Goal: Transaction & Acquisition: Obtain resource

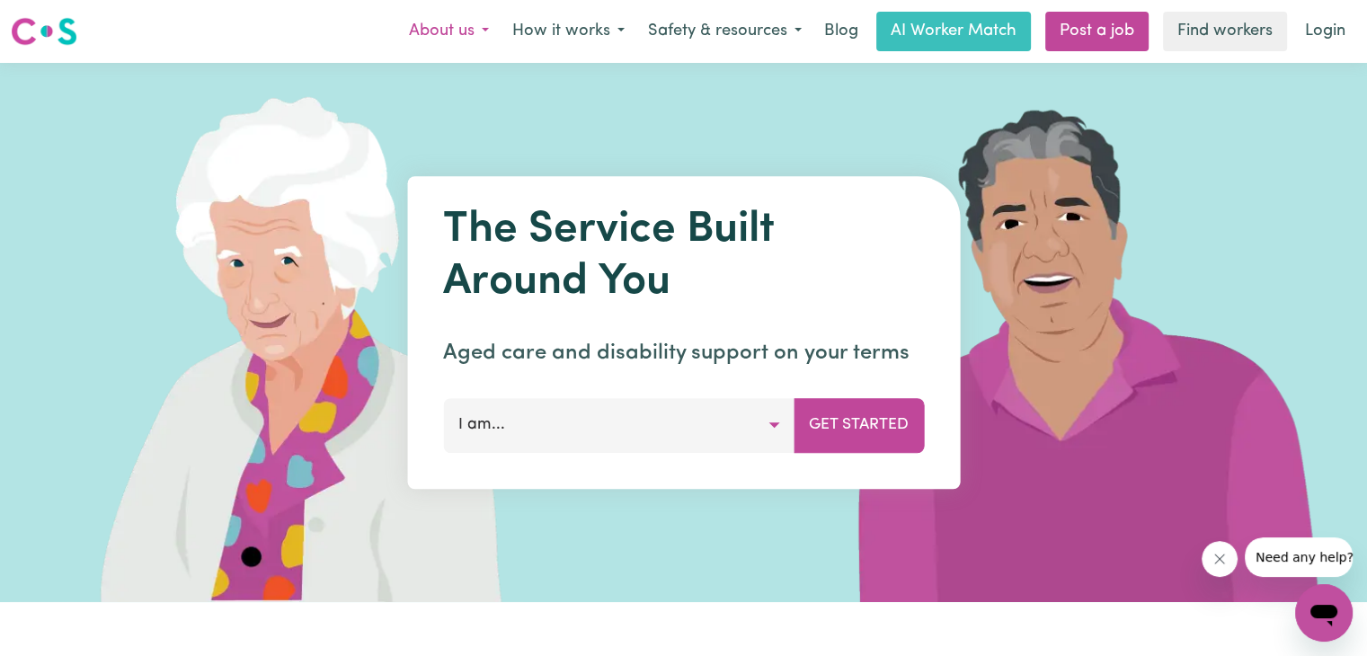
click at [439, 31] on button "About us" at bounding box center [448, 32] width 103 height 38
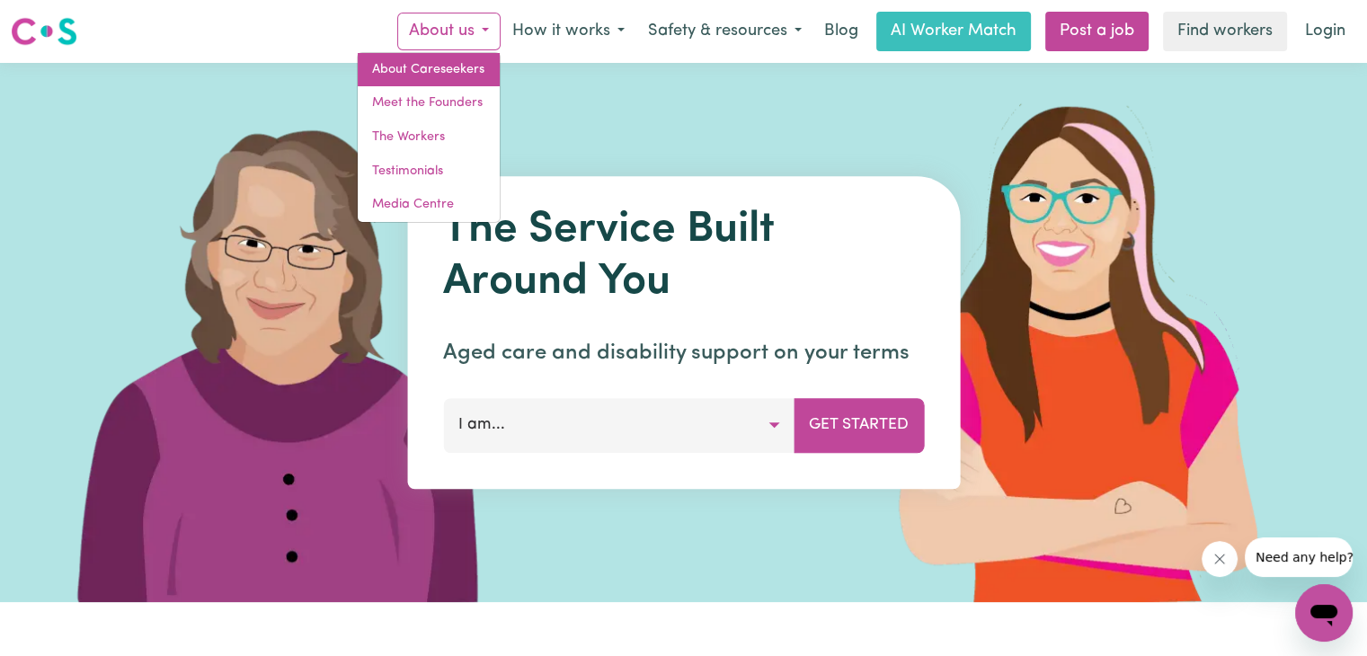
click at [457, 66] on link "About Careseekers" at bounding box center [429, 70] width 142 height 34
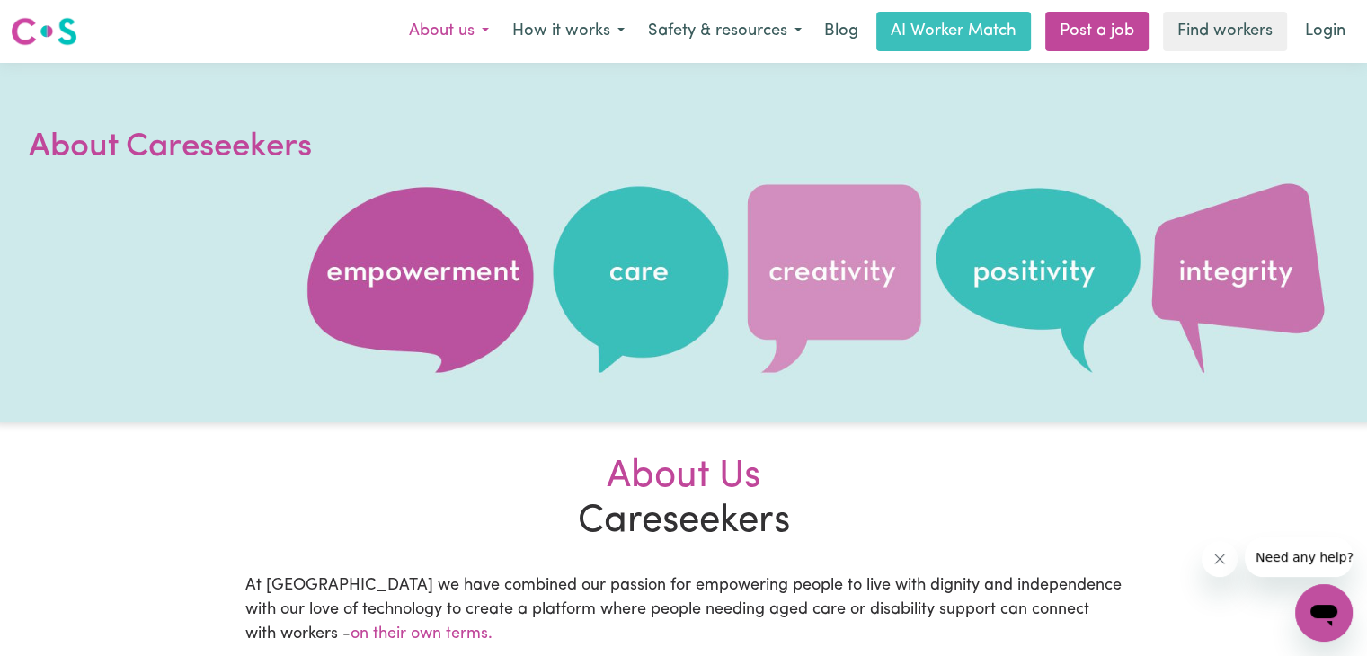
click at [480, 28] on button "About us" at bounding box center [448, 32] width 103 height 38
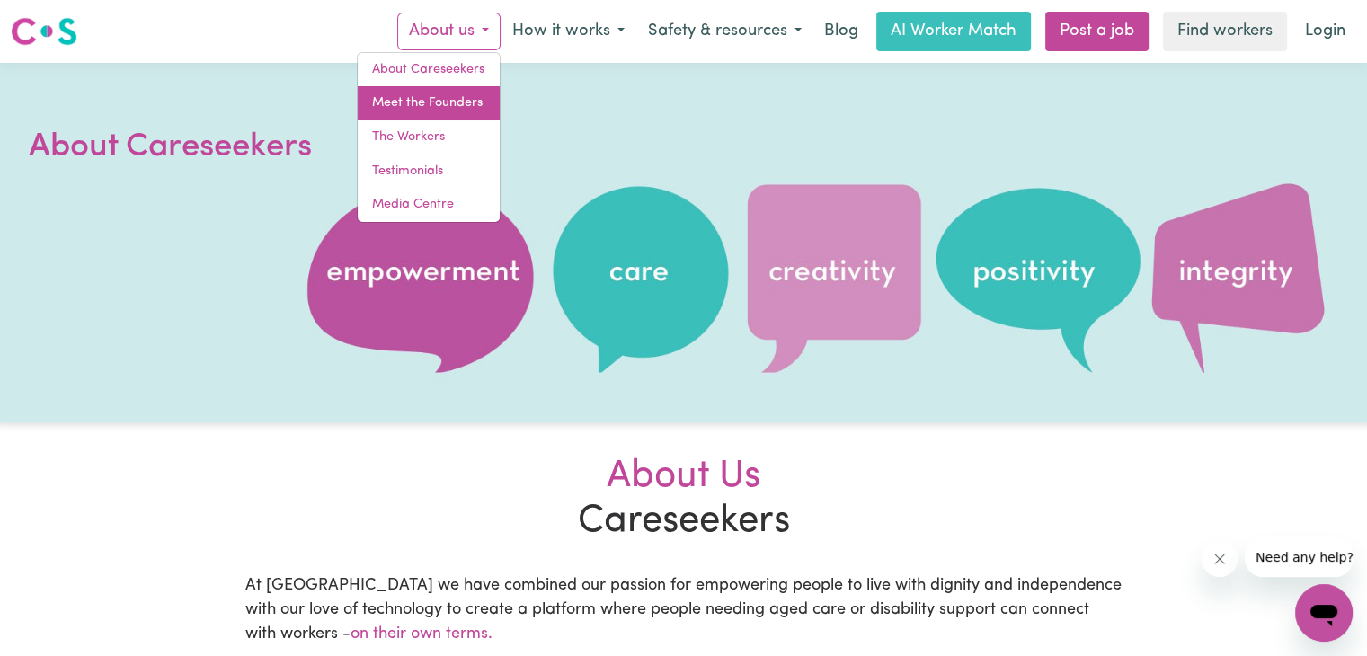
click at [422, 101] on link "Meet the Founders" at bounding box center [429, 103] width 142 height 34
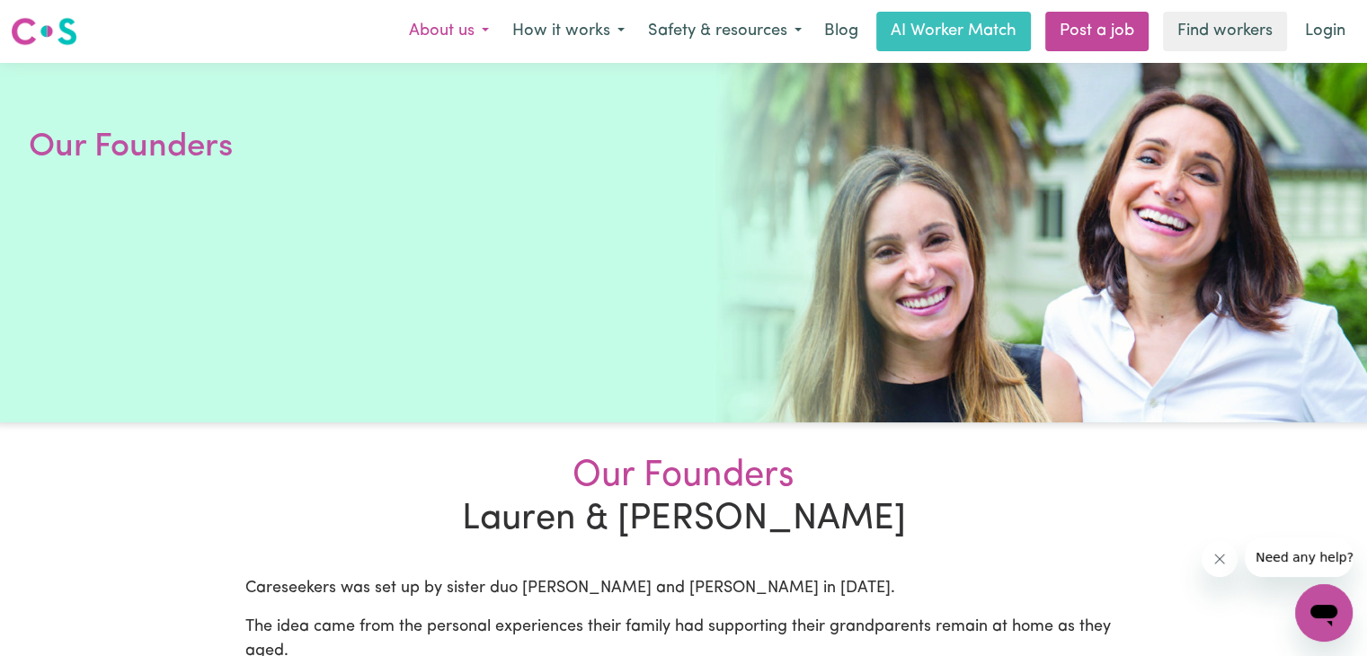
click at [484, 26] on button "About us" at bounding box center [448, 32] width 103 height 38
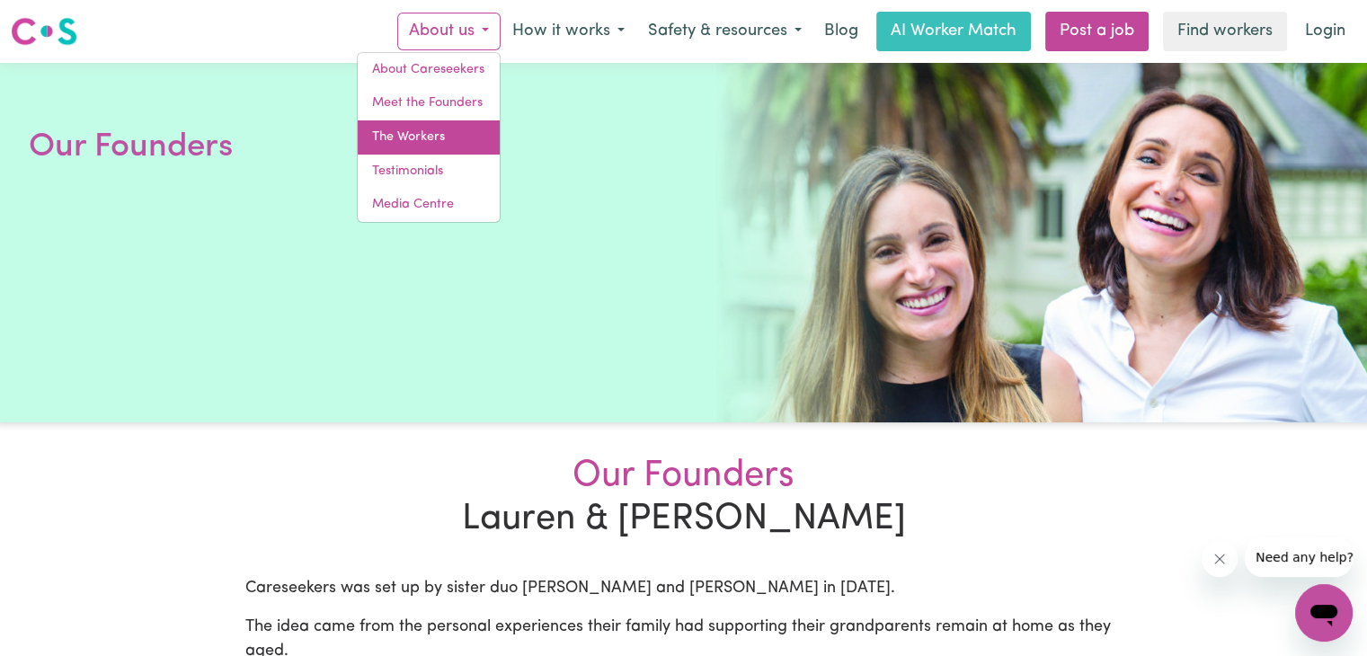
click at [414, 134] on link "The Workers" at bounding box center [429, 137] width 142 height 34
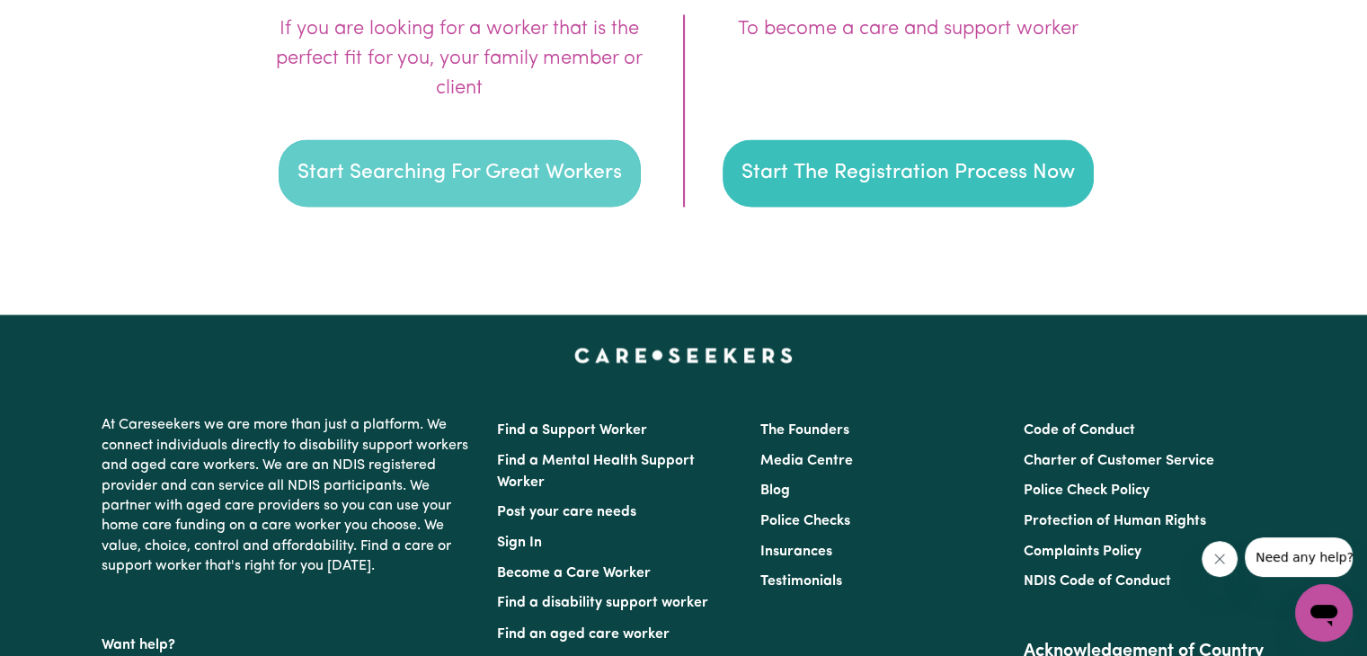
scroll to position [2786, 0]
click at [466, 169] on button "Start Searching For Great Workers" at bounding box center [460, 172] width 362 height 68
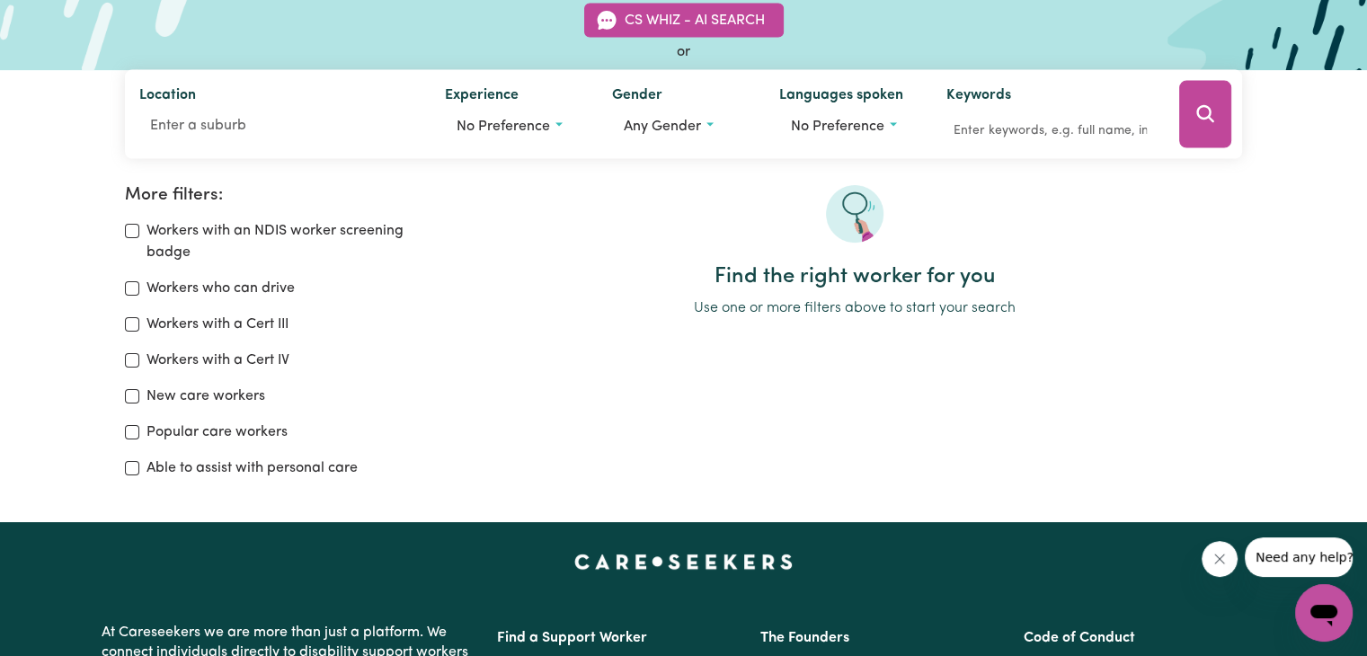
scroll to position [180, 0]
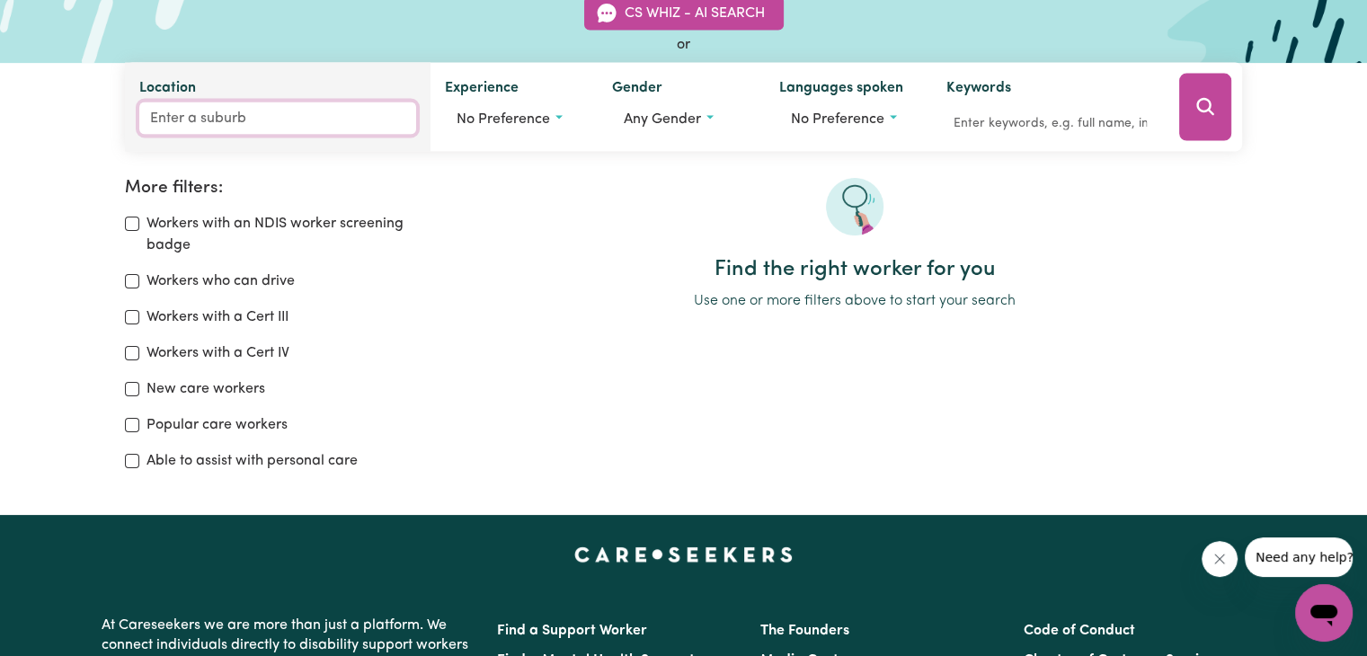
click at [198, 124] on input "Location" at bounding box center [277, 118] width 277 height 32
type input "tai"
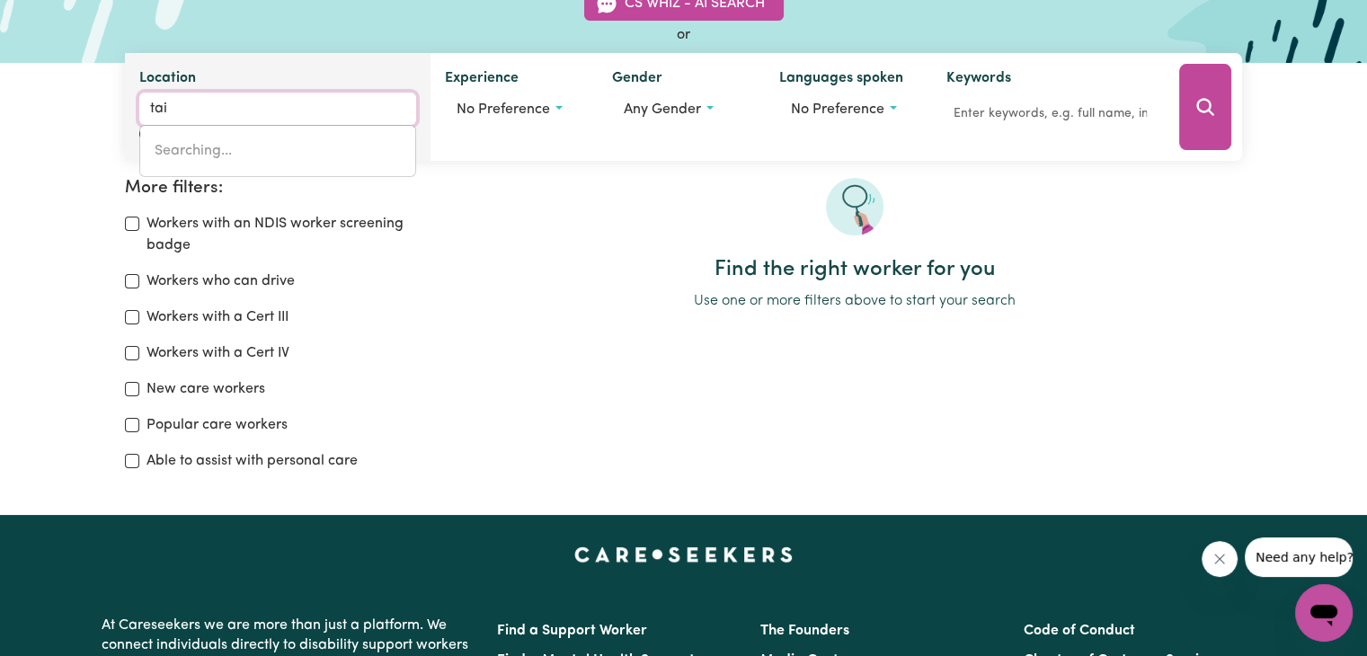
type input "taiGUM, [GEOGRAPHIC_DATA], 4018"
type input "taig"
type input "taigUM, [GEOGRAPHIC_DATA], 4018"
type input "taigu"
type input "taiguM, [GEOGRAPHIC_DATA], 4018"
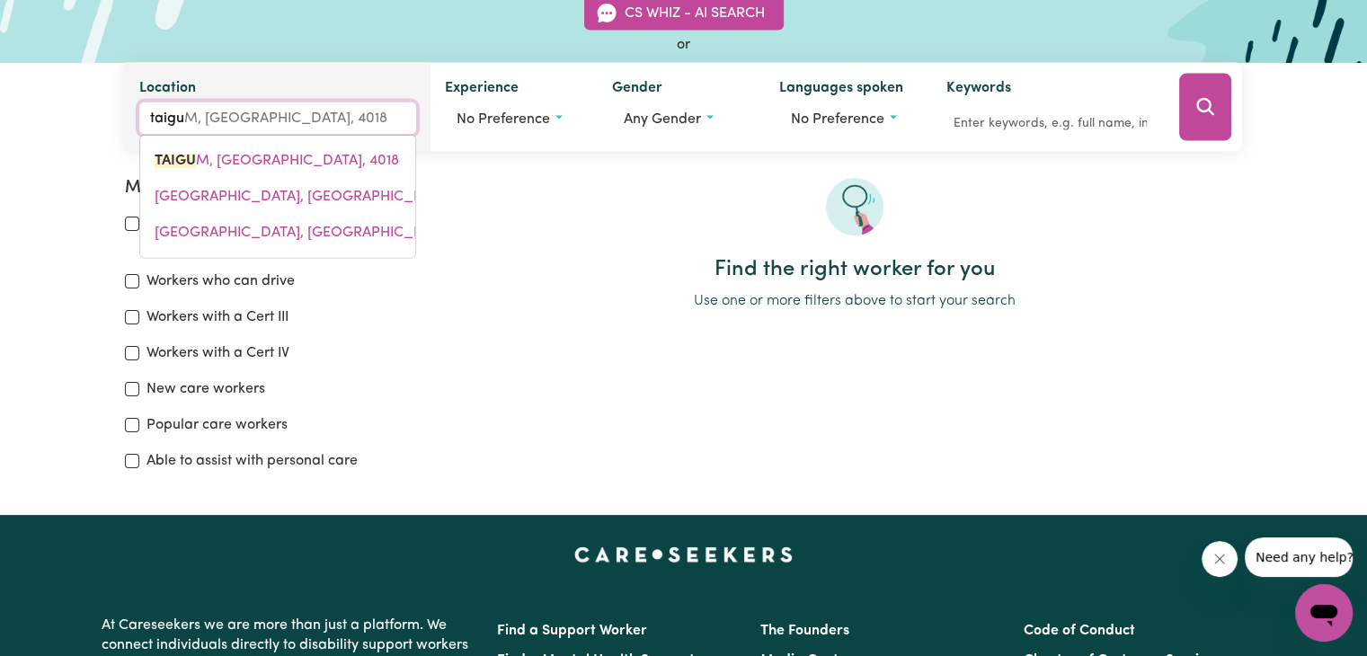
type input "taigum"
type input "taigum, [GEOGRAPHIC_DATA], 4018"
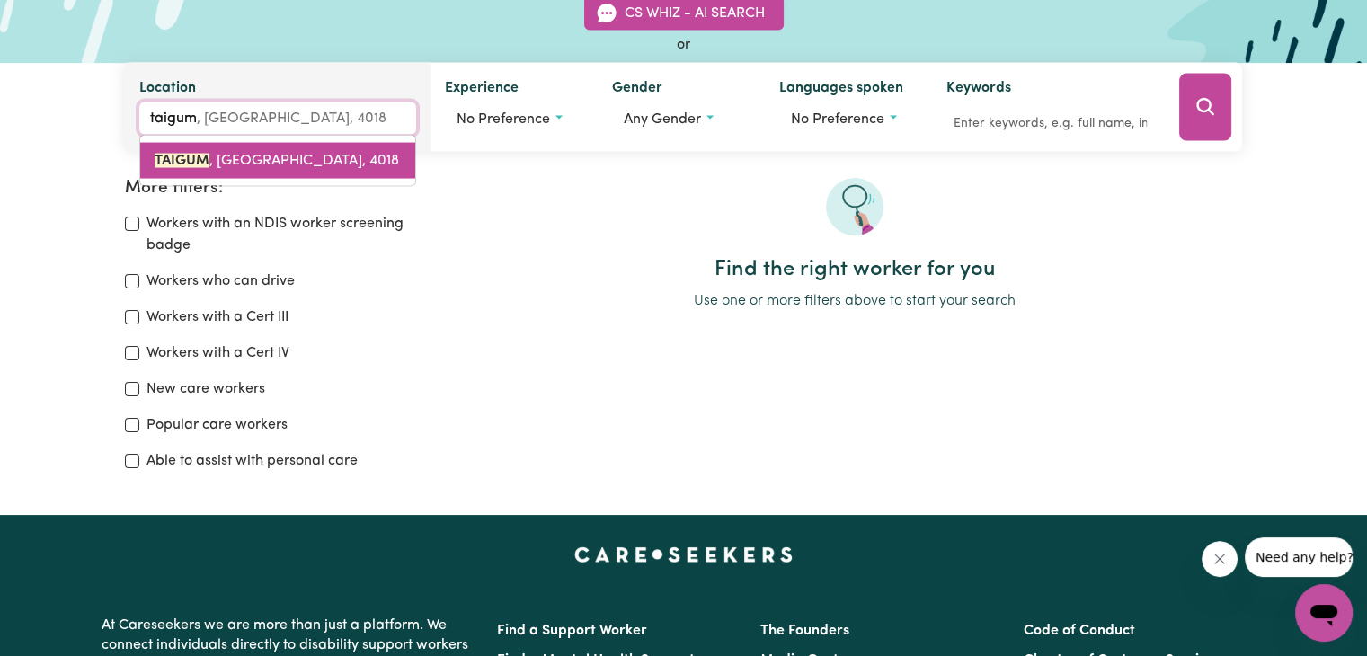
click at [289, 164] on span "TAIGUM , [GEOGRAPHIC_DATA], 4018" at bounding box center [277, 161] width 244 height 14
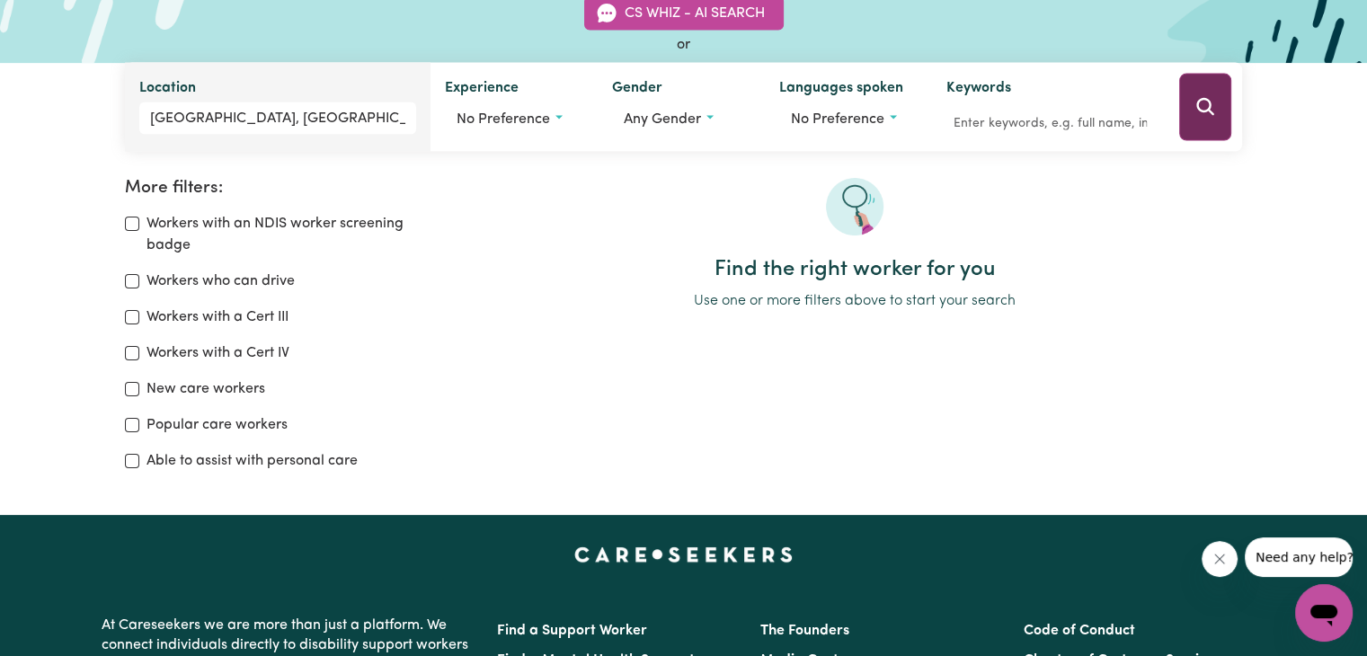
click at [1183, 94] on button "Search" at bounding box center [1205, 107] width 52 height 67
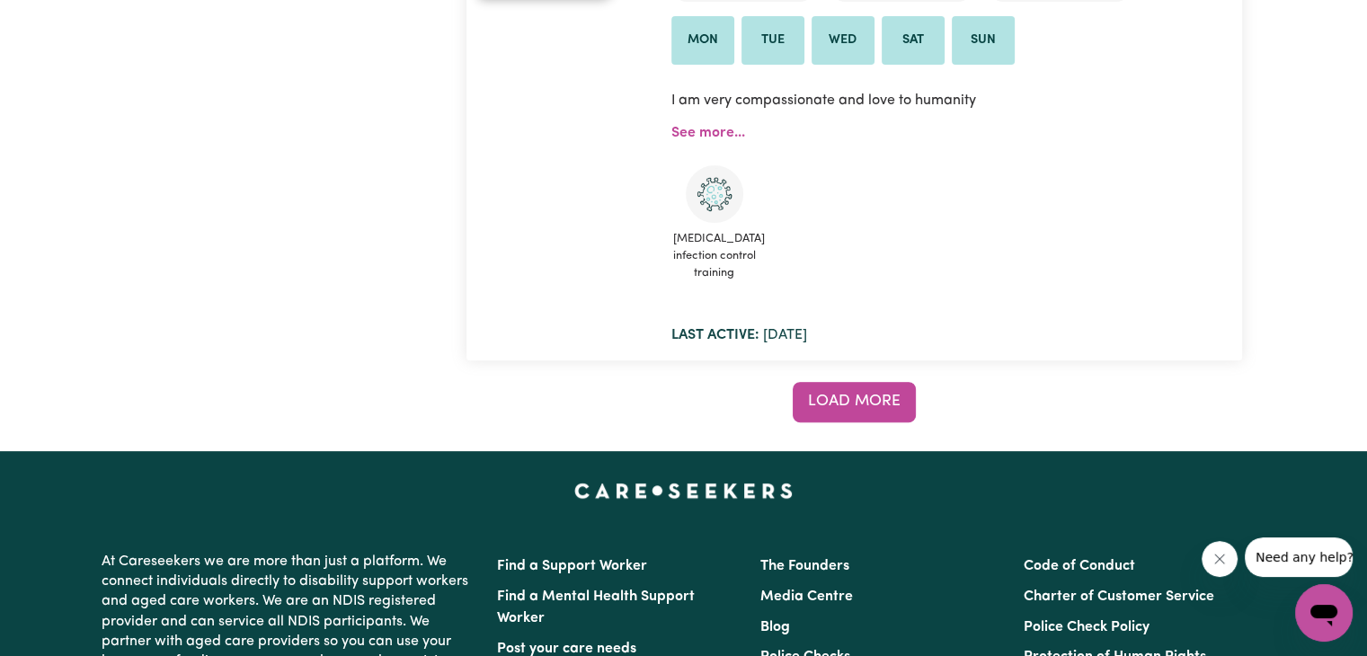
scroll to position [14201, 0]
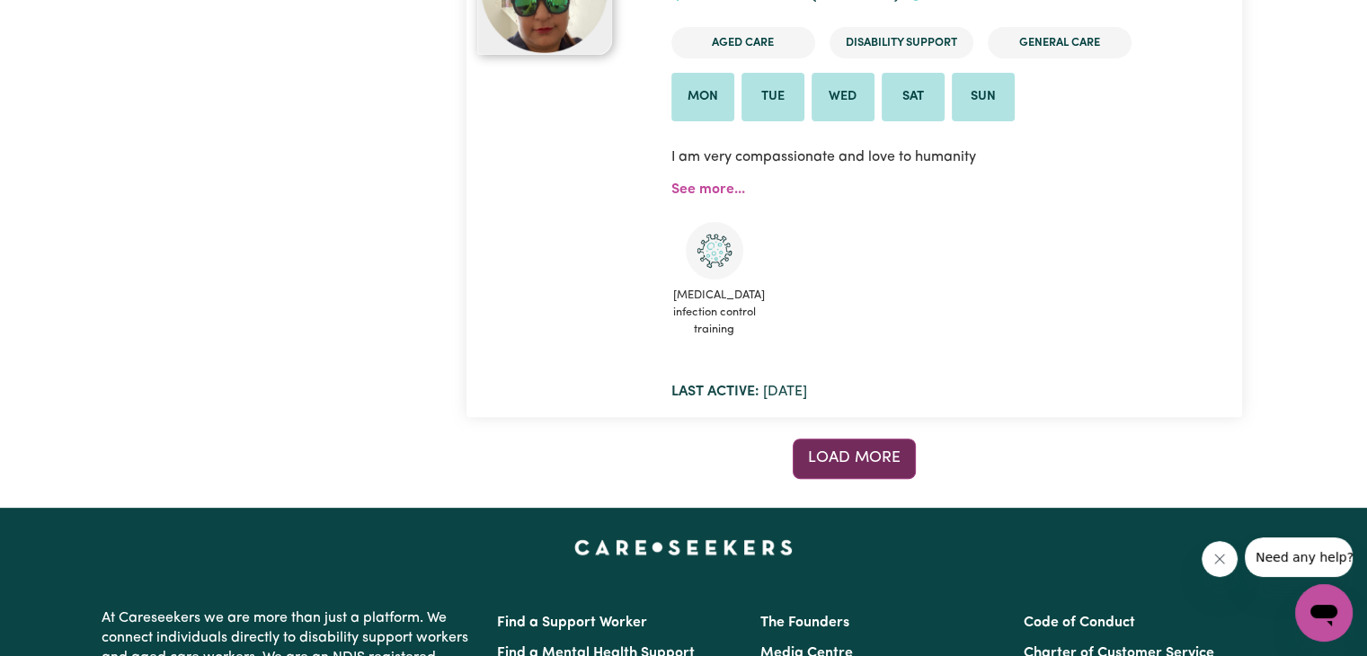
click at [862, 455] on span "Load more" at bounding box center [854, 457] width 93 height 15
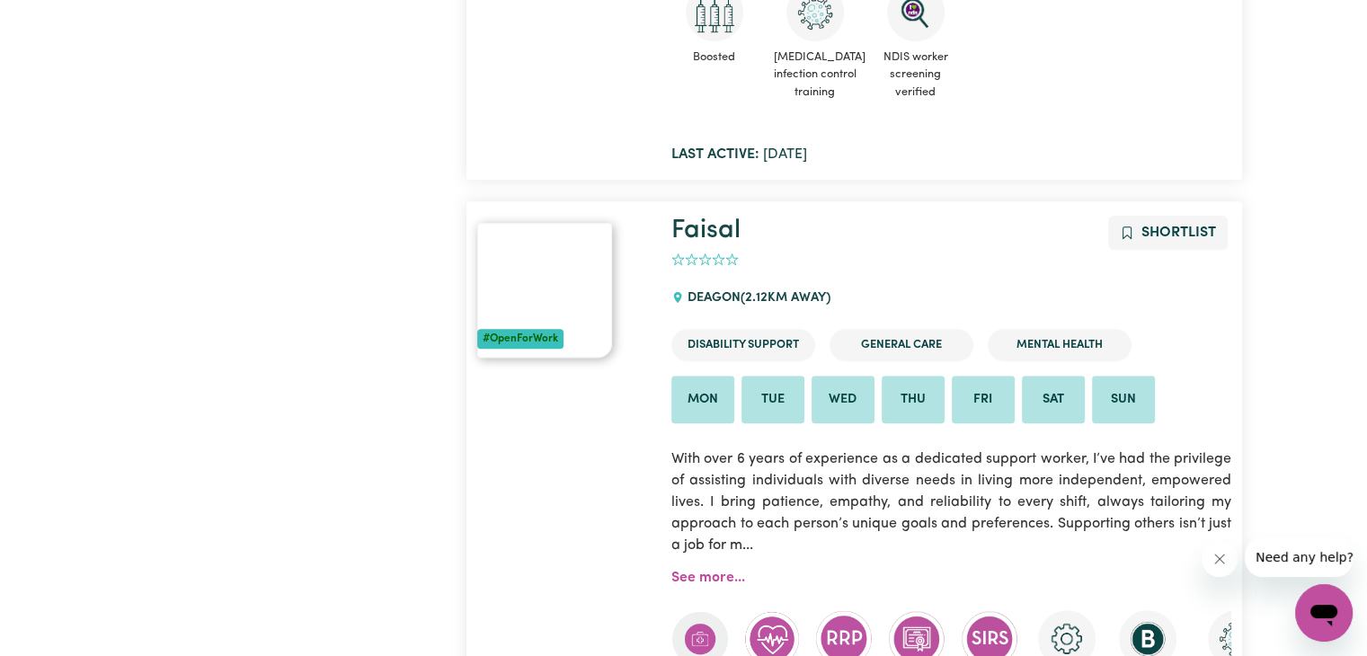
scroll to position [0, 0]
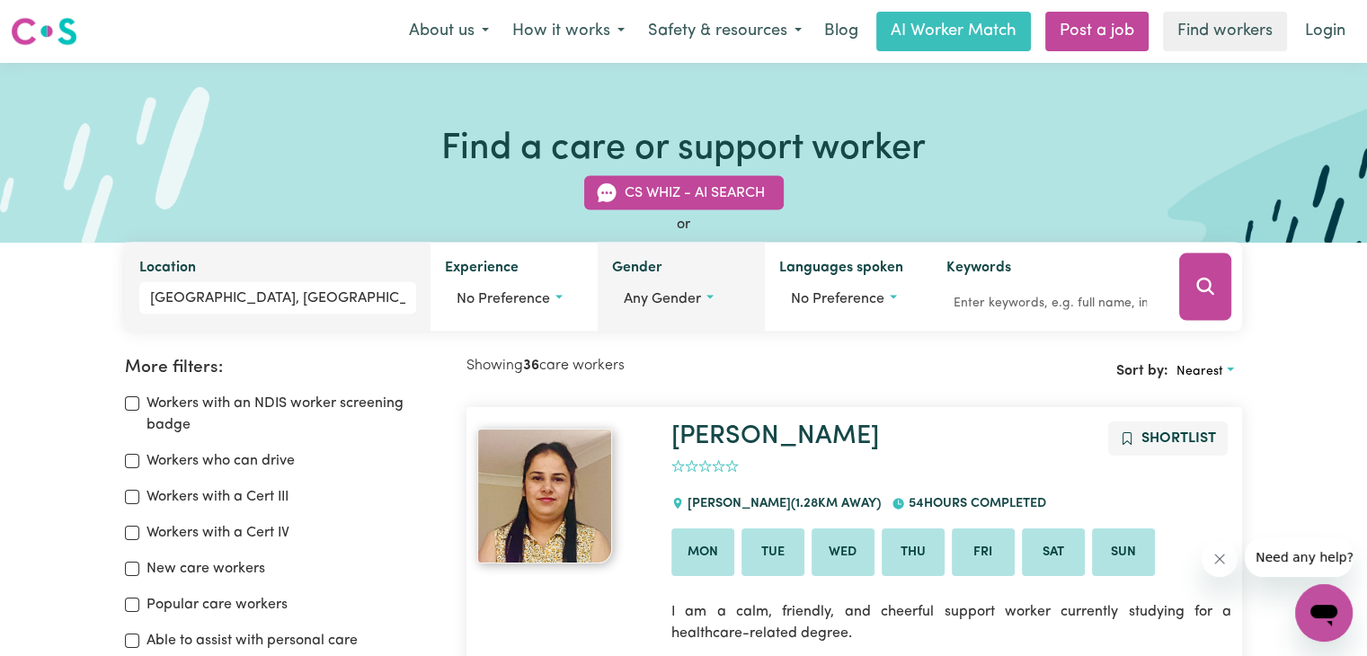
click at [690, 299] on span "Any gender" at bounding box center [662, 299] width 77 height 14
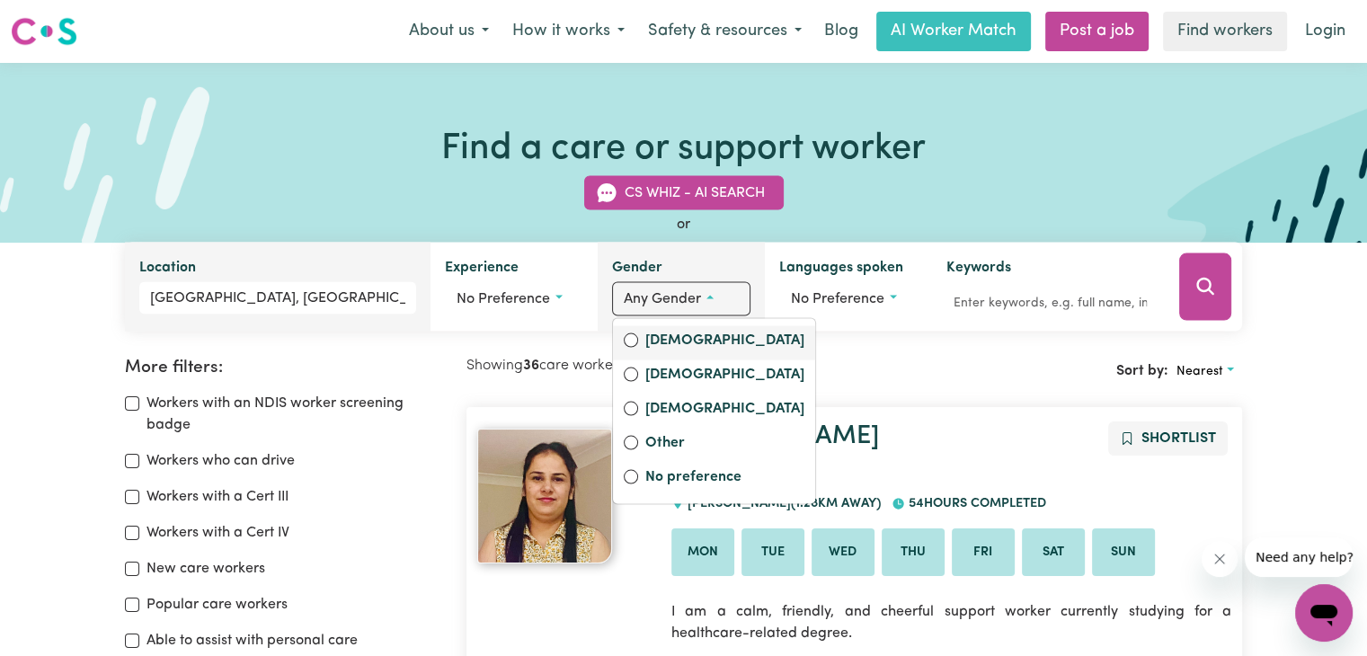
click at [679, 336] on label "[DEMOGRAPHIC_DATA]" at bounding box center [724, 342] width 159 height 25
click at [638, 336] on input "[DEMOGRAPHIC_DATA]" at bounding box center [631, 340] width 14 height 14
radio input "true"
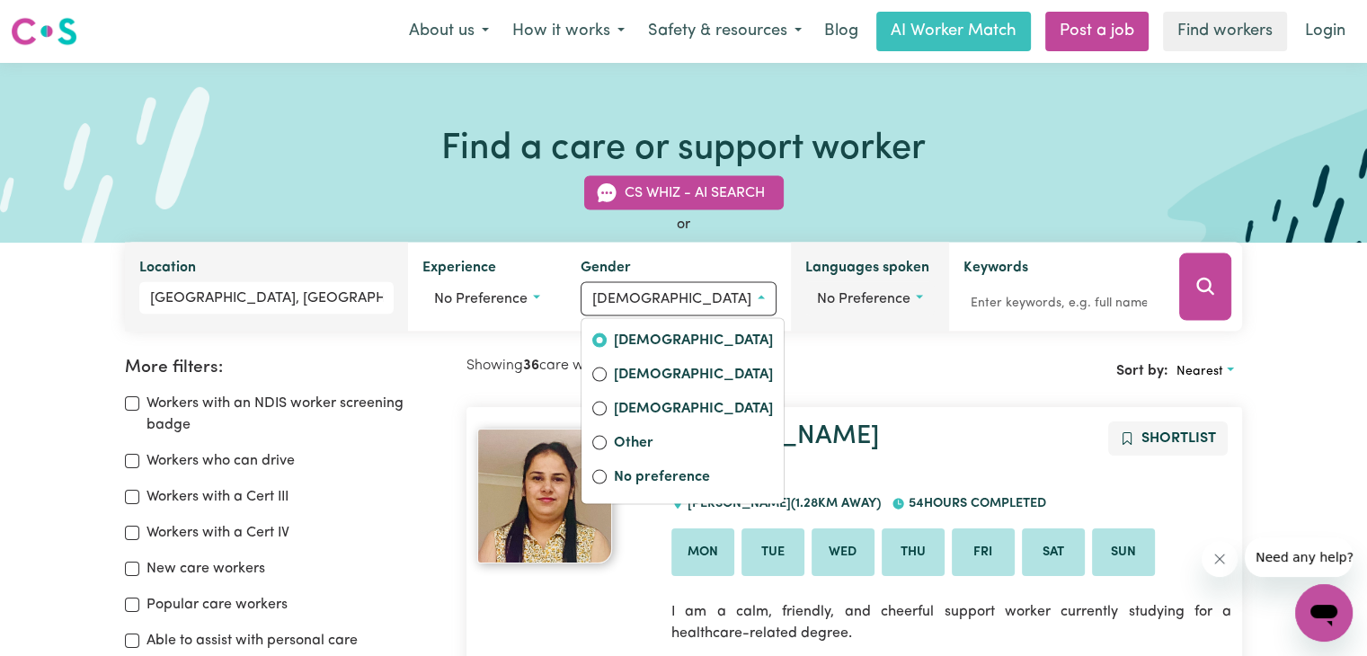
click at [847, 297] on span "No preference" at bounding box center [863, 299] width 93 height 14
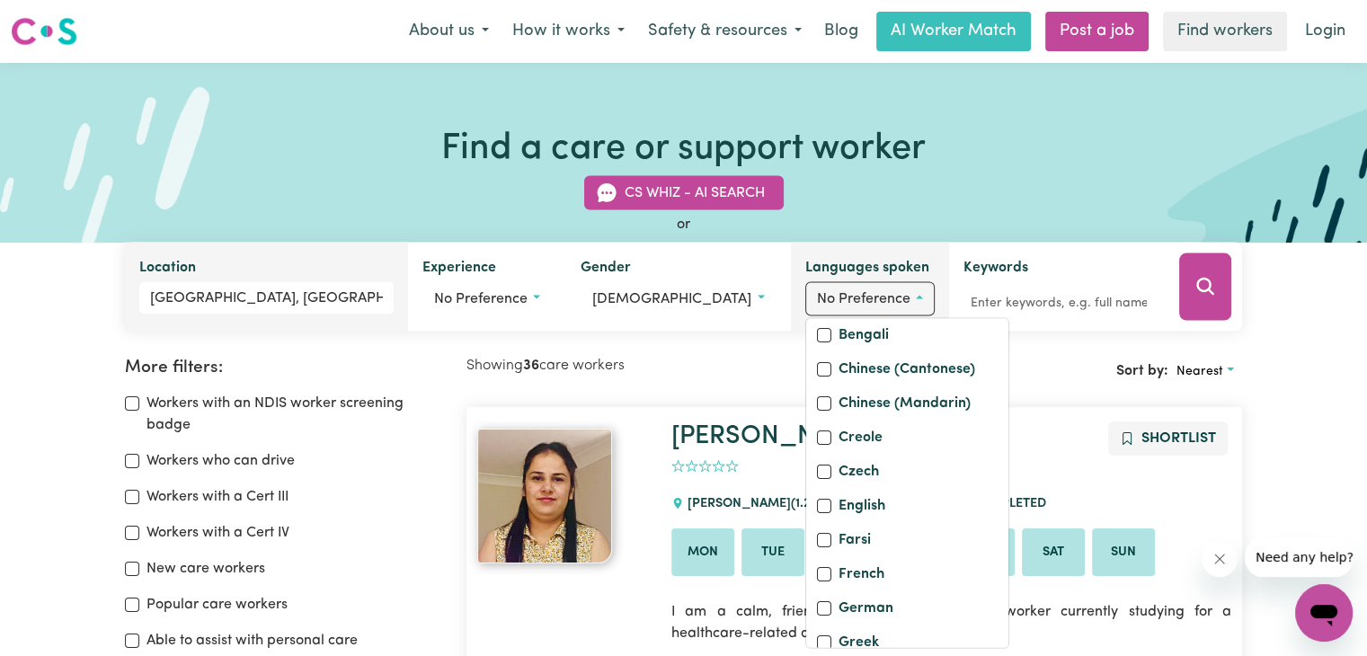
scroll to position [180, 0]
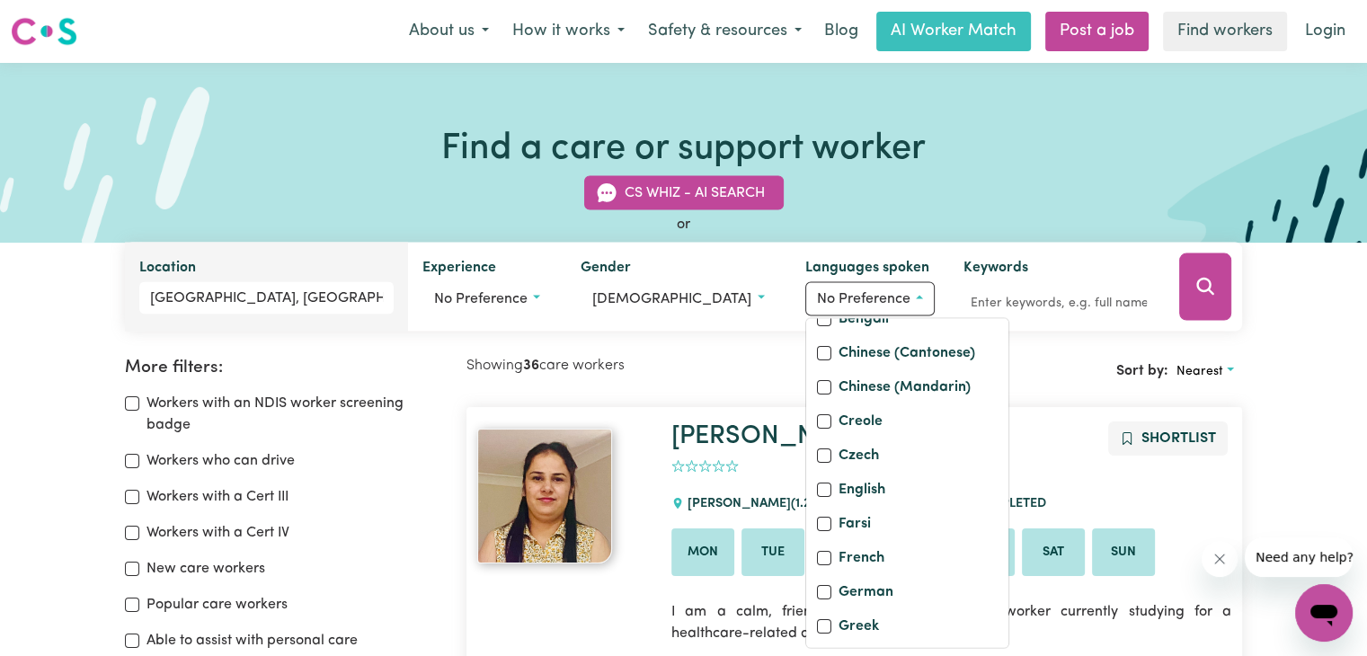
click at [1006, 191] on div "CS Whiz - AI Search or Location [GEOGRAPHIC_DATA], [GEOGRAPHIC_DATA] Experience…" at bounding box center [684, 243] width 1140 height 177
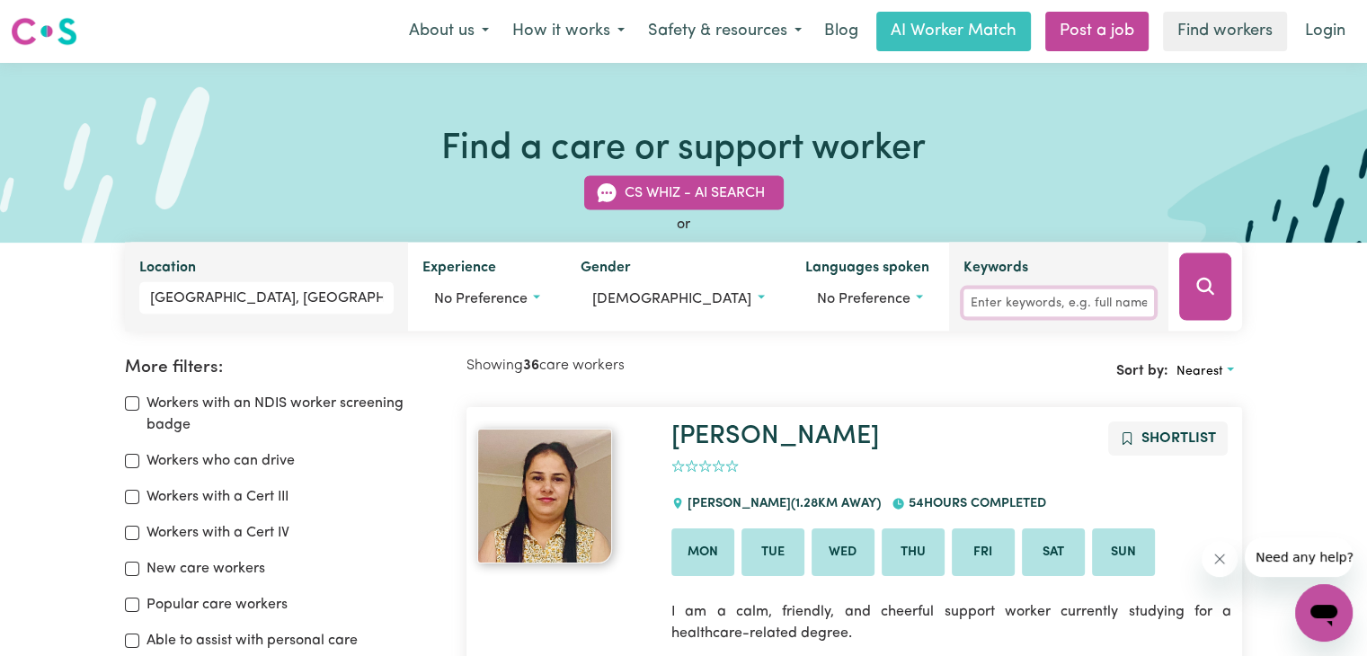
click at [990, 304] on input "Keywords" at bounding box center [1058, 303] width 191 height 28
type input "white"
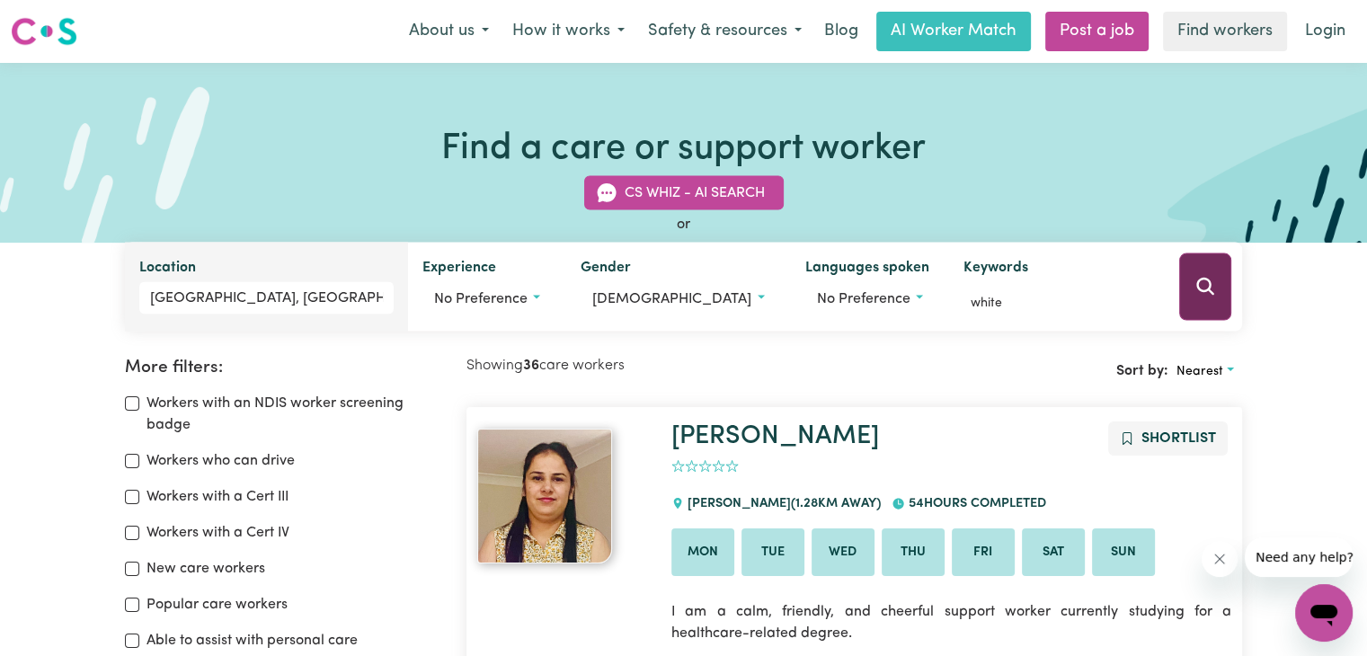
click at [1194, 288] on icon "Search" at bounding box center [1205, 287] width 22 height 22
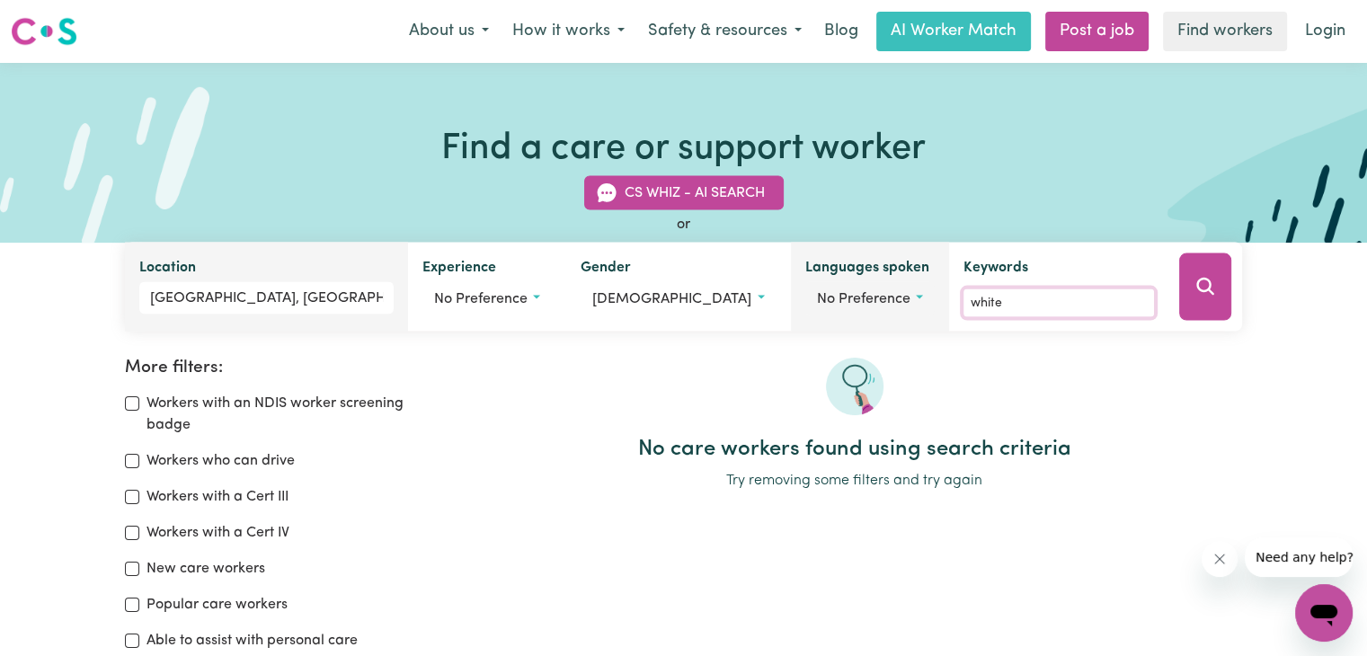
drag, startPoint x: 1005, startPoint y: 304, endPoint x: 915, endPoint y: 297, distance: 90.2
click at [916, 297] on div "Location [GEOGRAPHIC_DATA], [GEOGRAPHIC_DATA] Experience No preference Gender […" at bounding box center [684, 287] width 1118 height 89
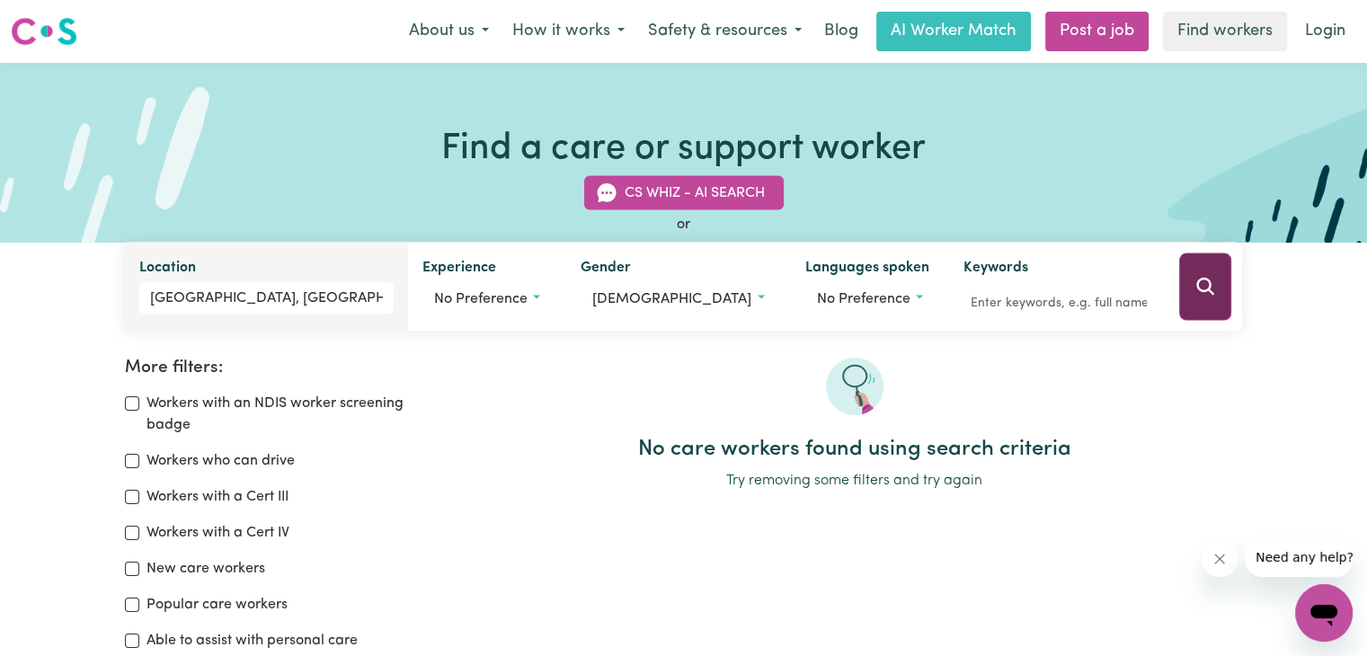
click at [1212, 282] on icon "Search" at bounding box center [1205, 287] width 22 height 22
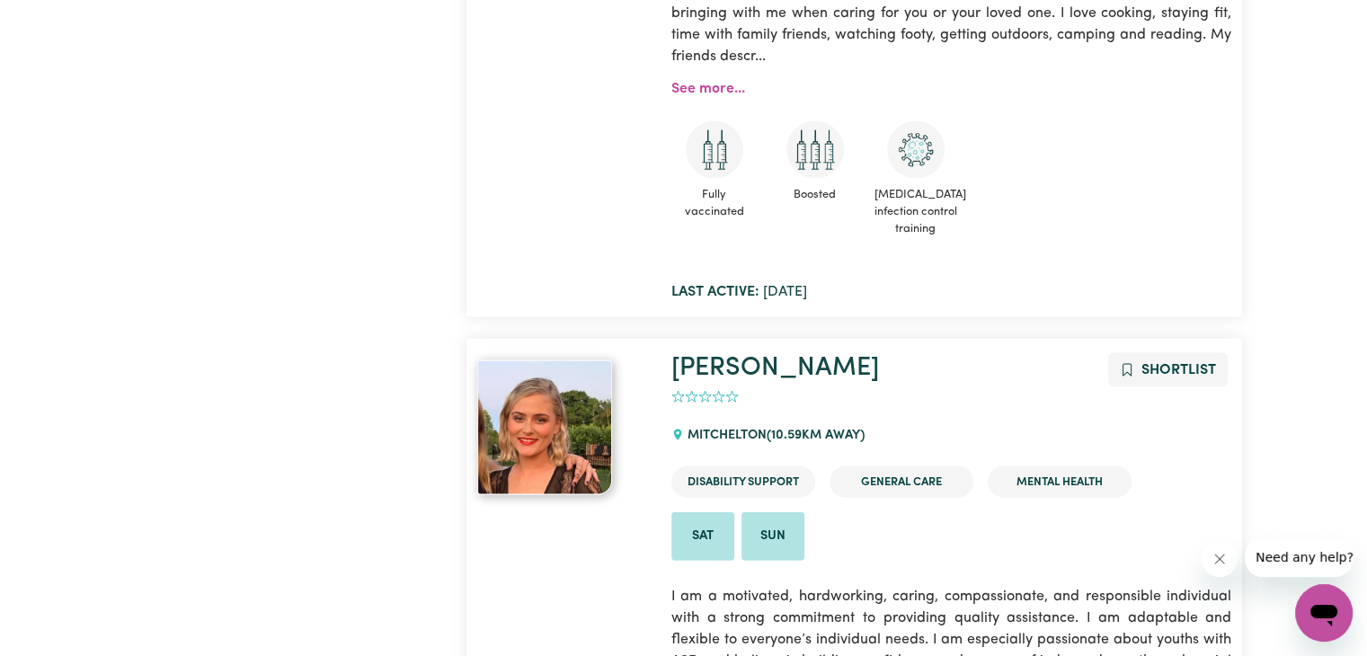
scroll to position [10277, 0]
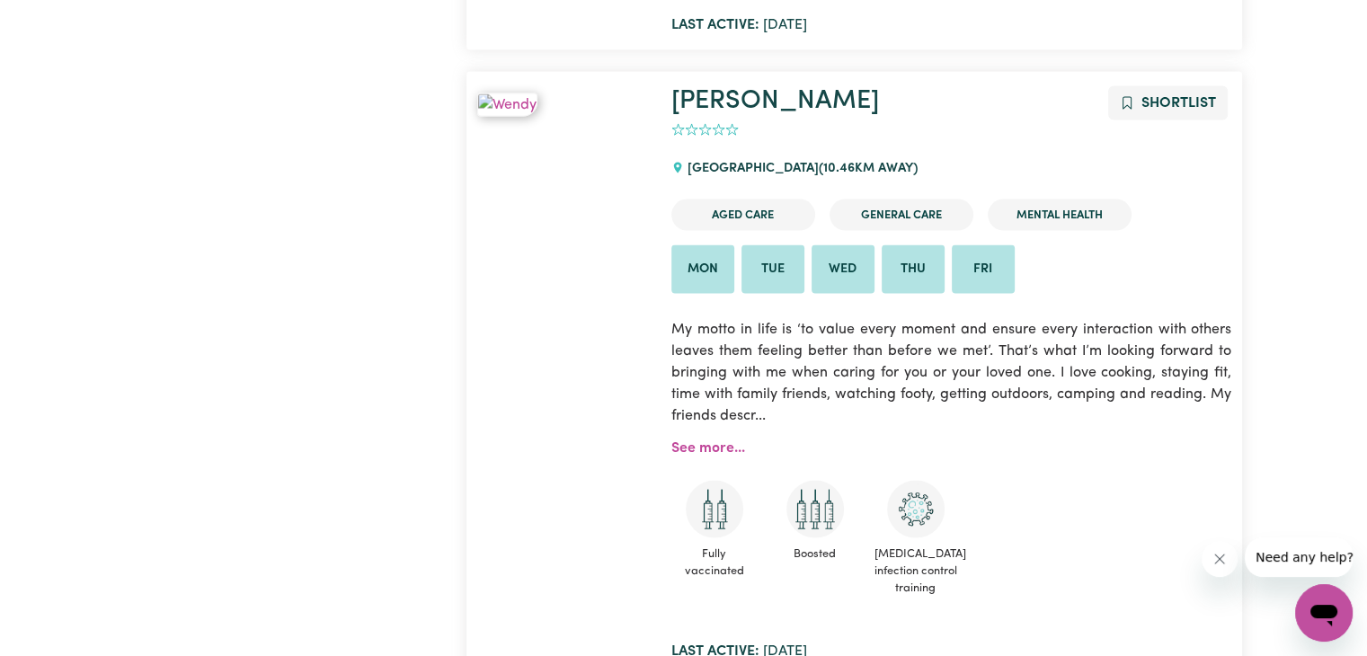
click at [549, 411] on div at bounding box center [563, 374] width 194 height 576
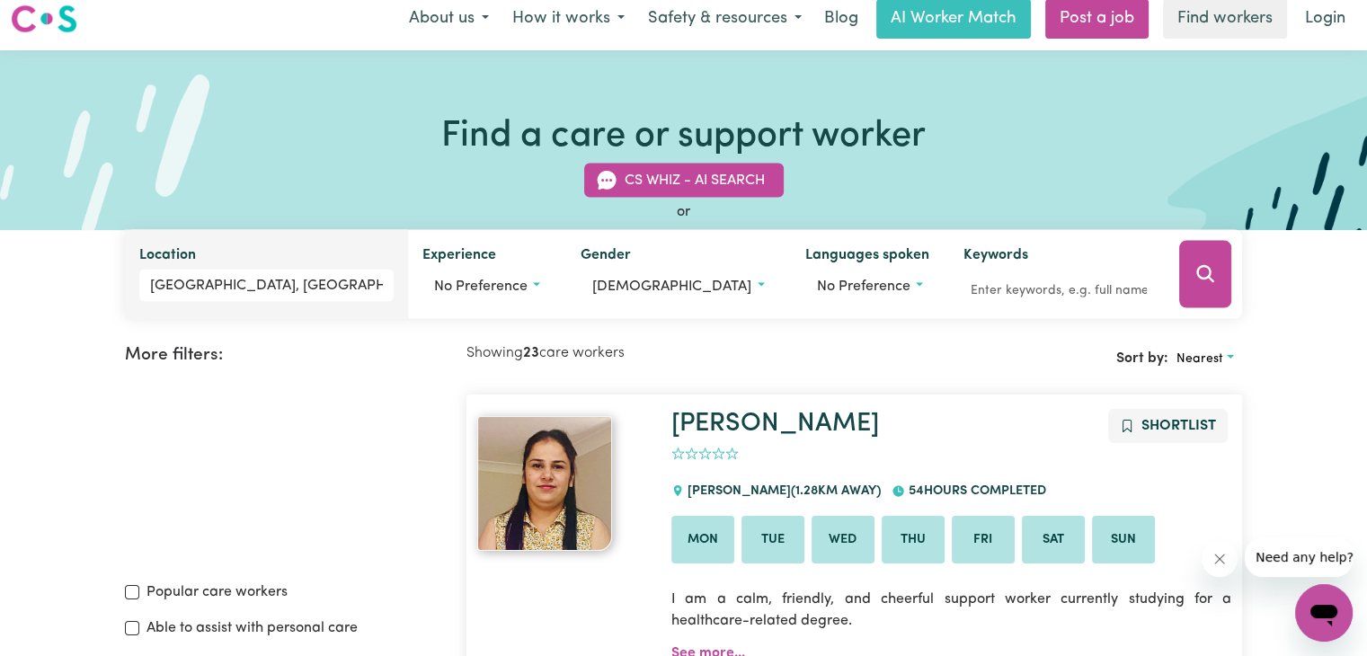
scroll to position [0, 0]
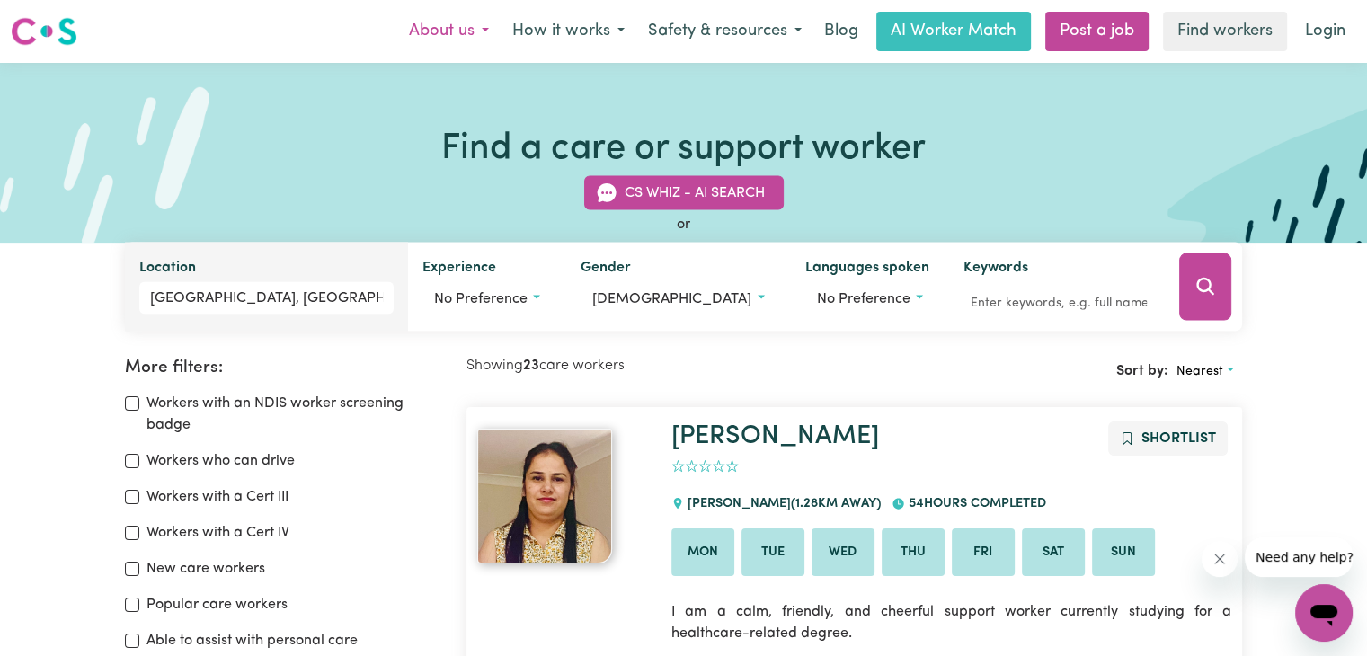
click at [472, 30] on button "About us" at bounding box center [448, 32] width 103 height 38
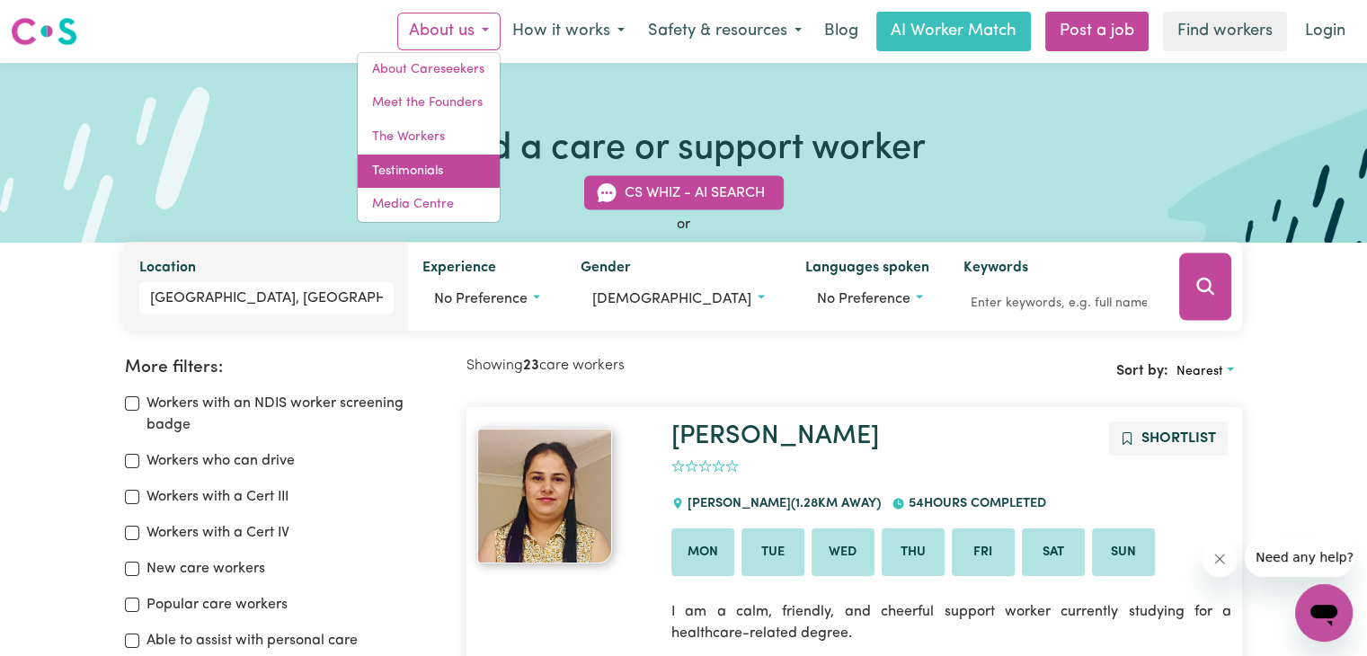
click at [425, 172] on link "Testimonials" at bounding box center [429, 172] width 142 height 34
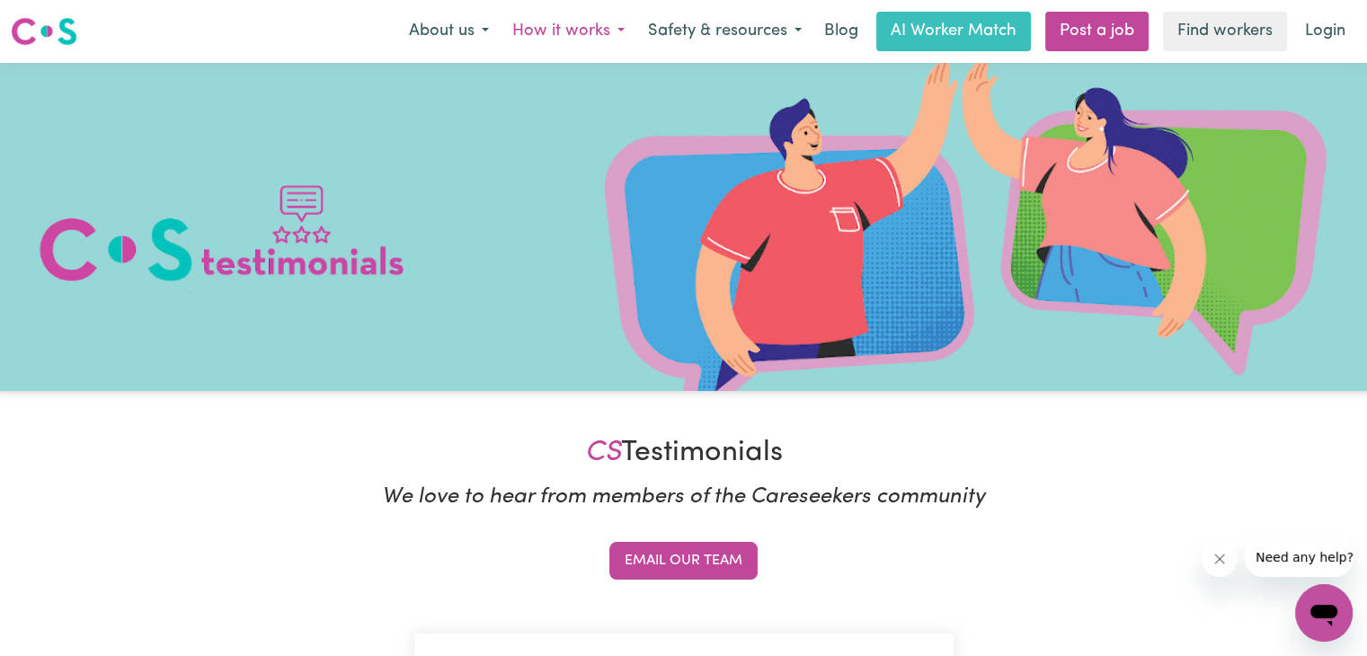
click at [608, 26] on button "How it works" at bounding box center [569, 32] width 136 height 38
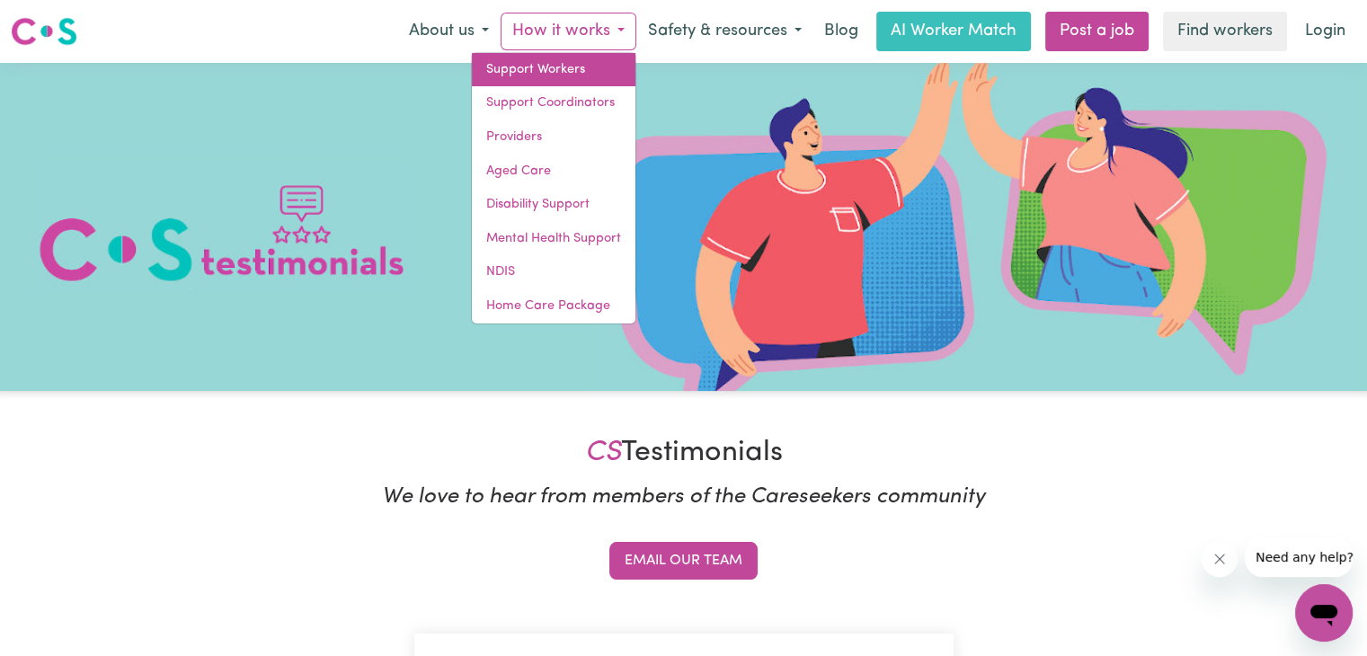
click at [568, 69] on link "Support Workers" at bounding box center [554, 70] width 164 height 34
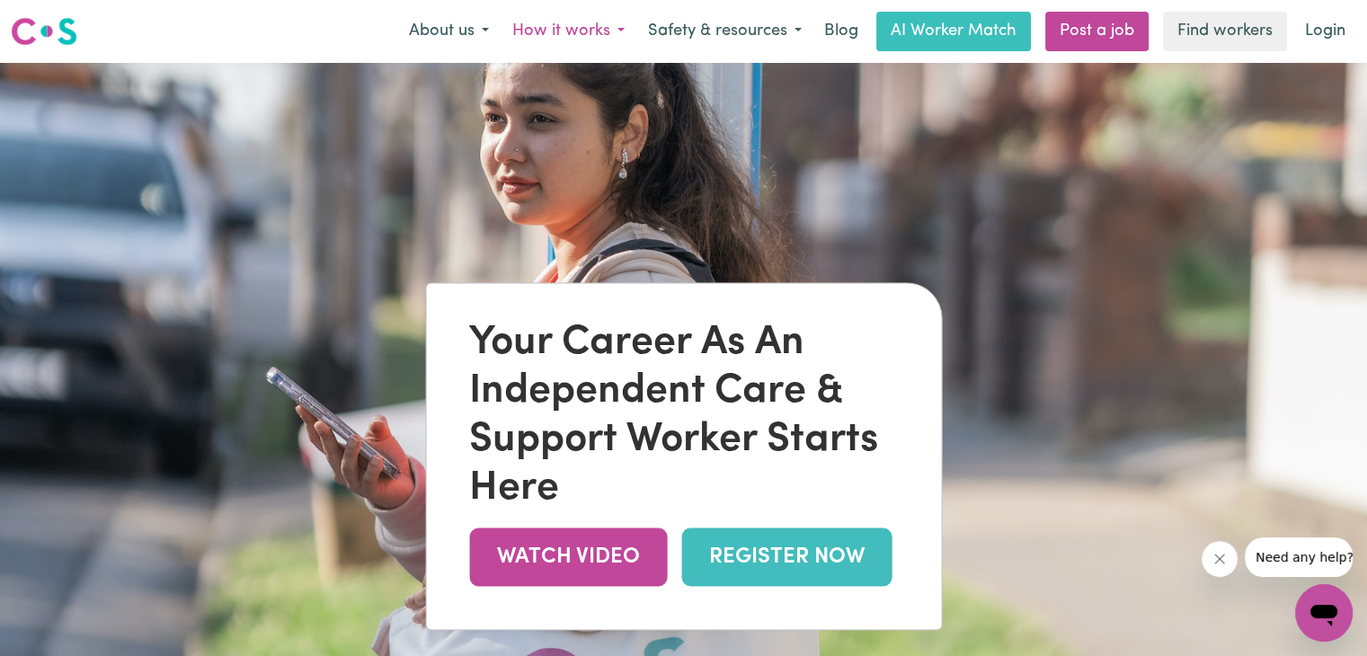
click at [612, 22] on button "How it works" at bounding box center [569, 32] width 136 height 38
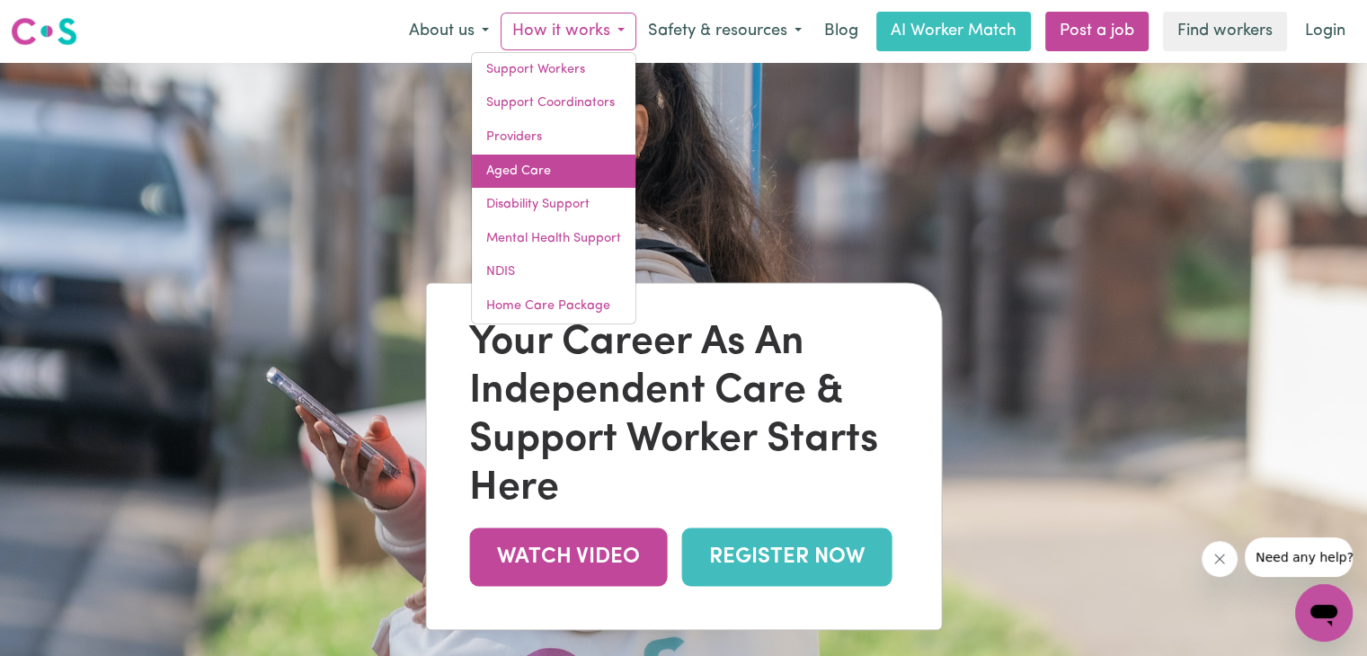
click at [520, 161] on link "Aged Care" at bounding box center [554, 172] width 164 height 34
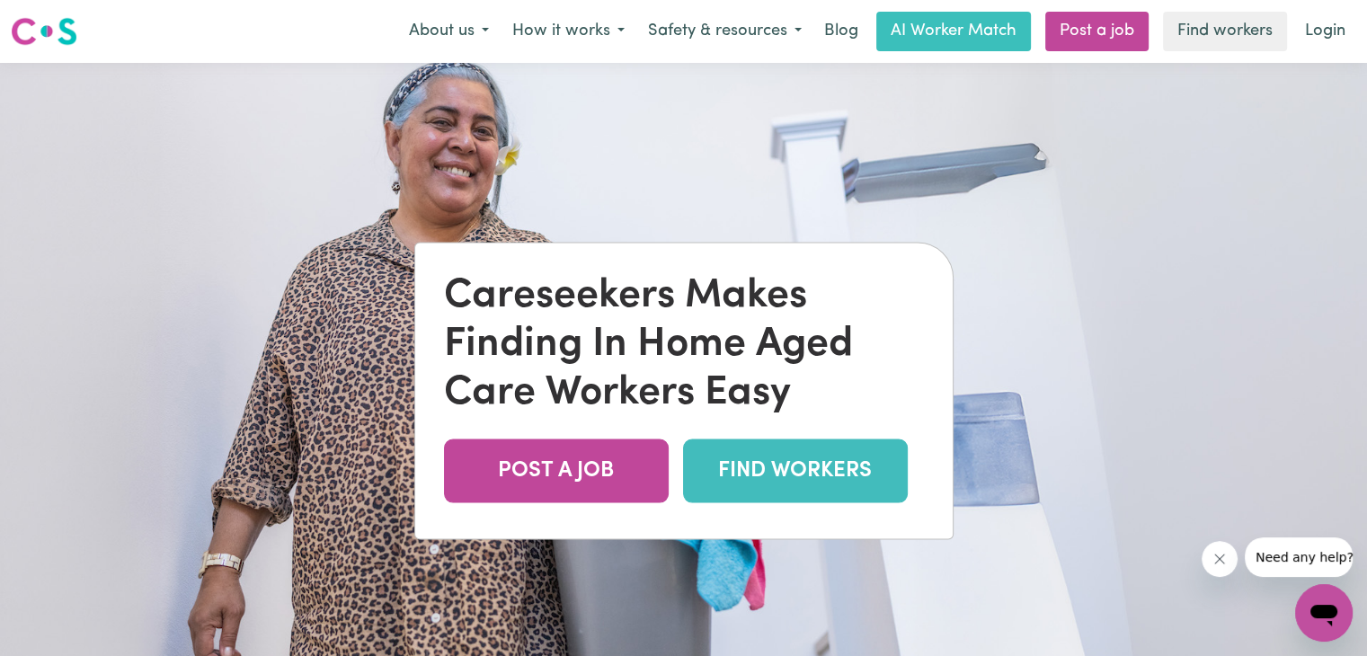
click at [823, 470] on link "FIND WORKERS" at bounding box center [795, 471] width 225 height 64
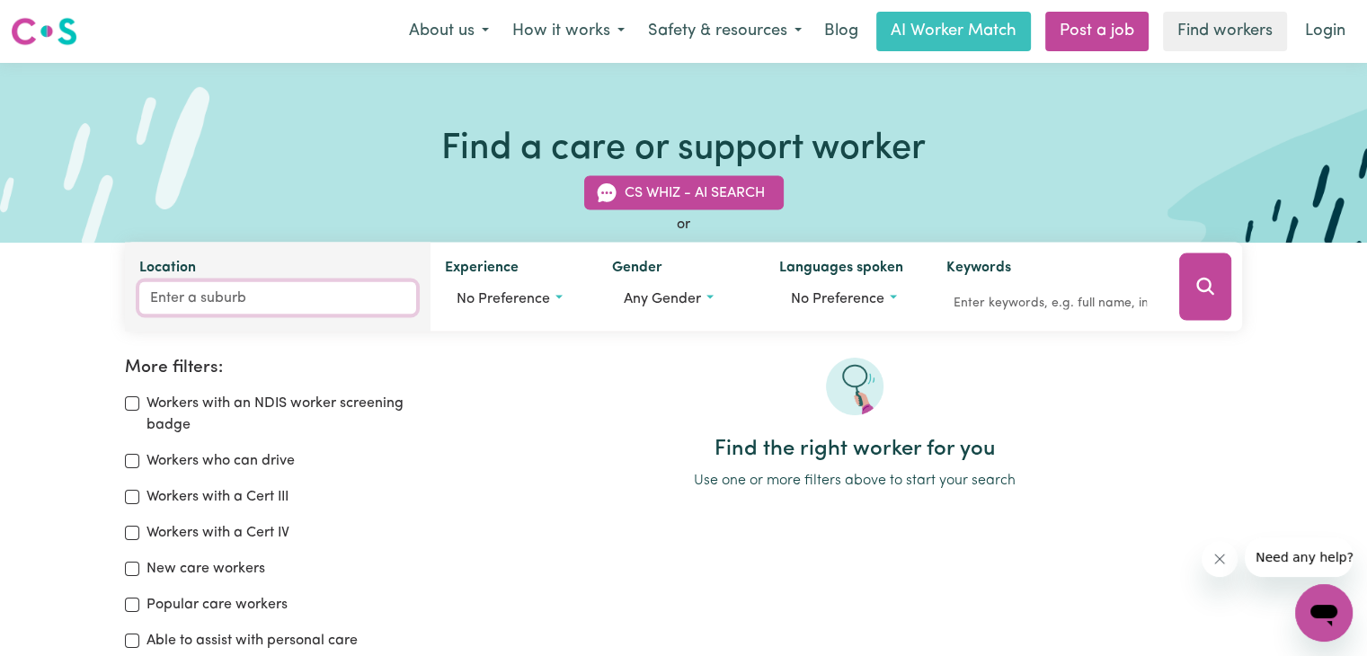
click at [180, 287] on input "Location" at bounding box center [277, 298] width 277 height 32
type input "zillm"
type input "zillmERE, Queensland, 4034"
type input "zillme"
type input "zillmeRE, Queensland, 4034"
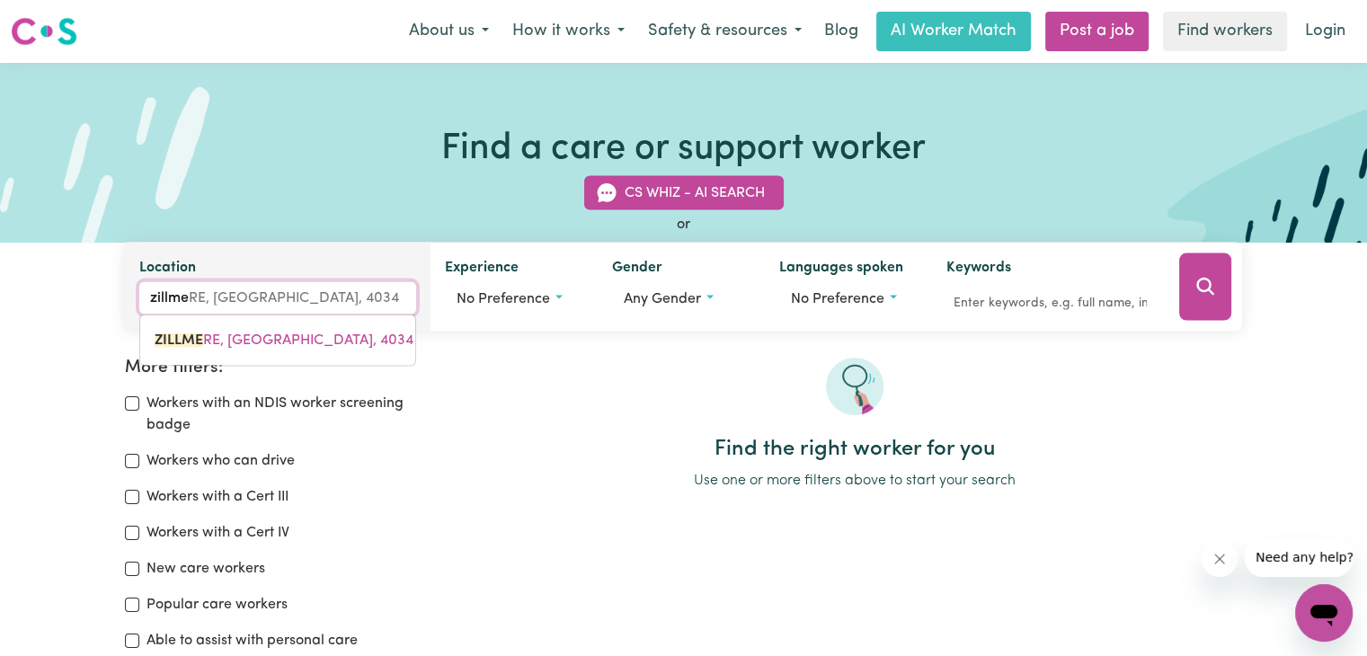
type input "zillmer"
type input "zillmerE, Queensland, 4034"
type input "zillmere"
type input "zillmere, Queensland, 4034"
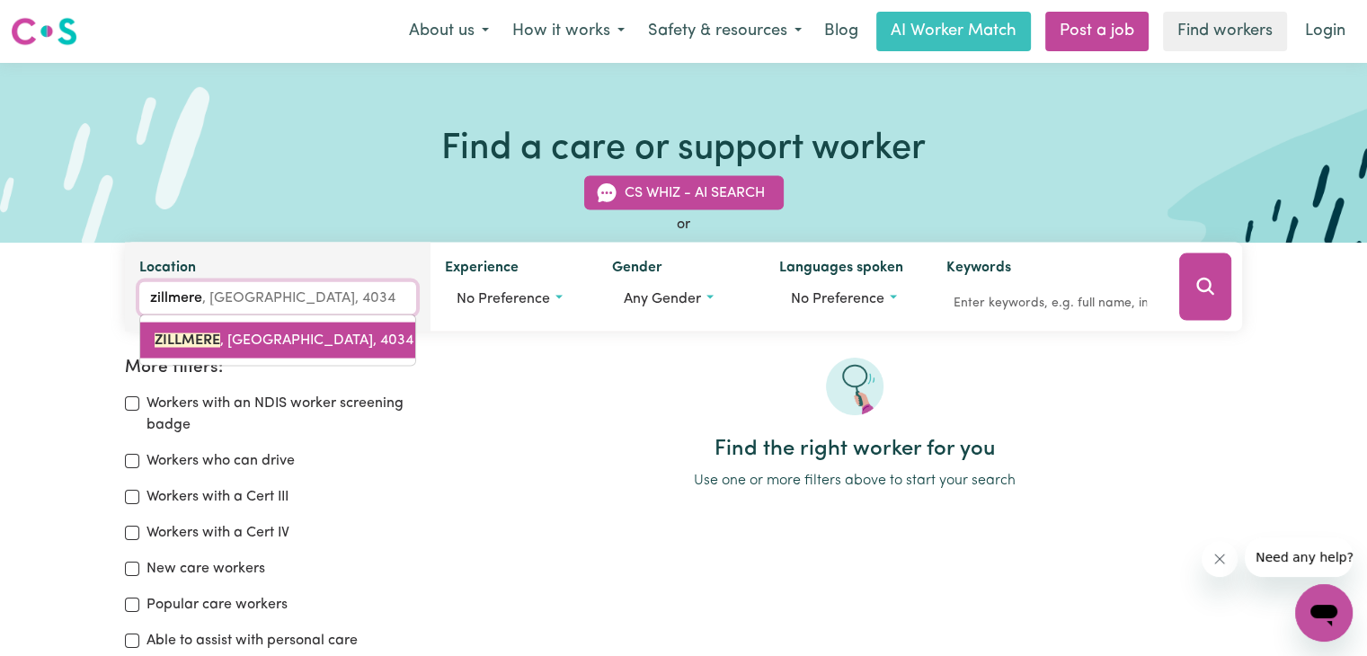
click at [252, 351] on link "ZILLMERE , Queensland, 4034" at bounding box center [277, 341] width 275 height 36
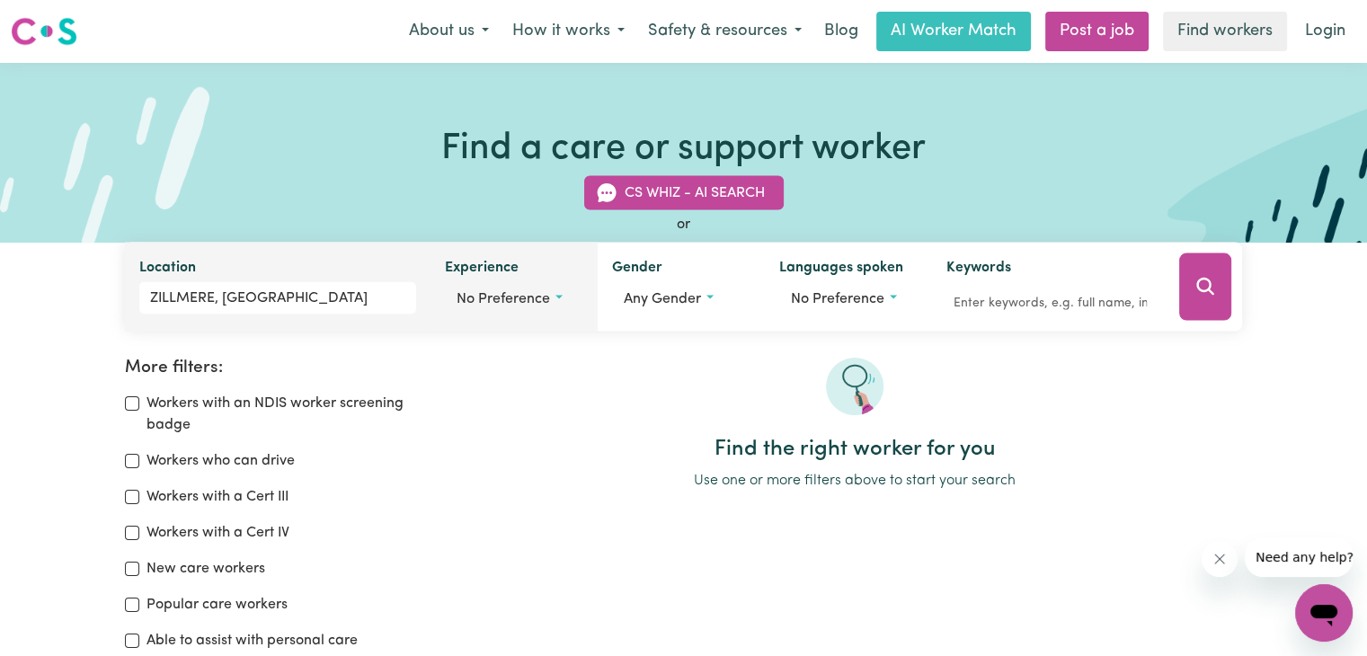
click at [558, 295] on button "No preference" at bounding box center [514, 299] width 138 height 34
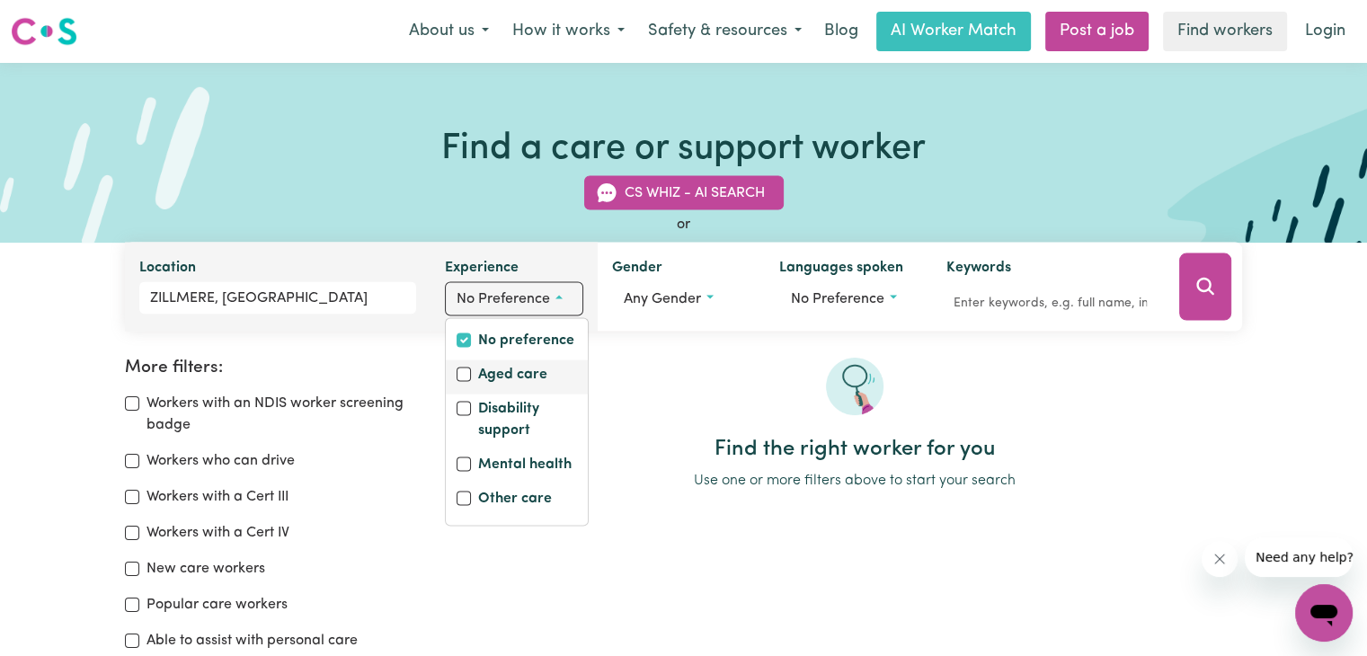
click at [525, 369] on label "Aged care" at bounding box center [512, 376] width 69 height 25
click at [471, 369] on input "Aged care" at bounding box center [464, 375] width 14 height 14
checkbox input "true"
checkbox input "false"
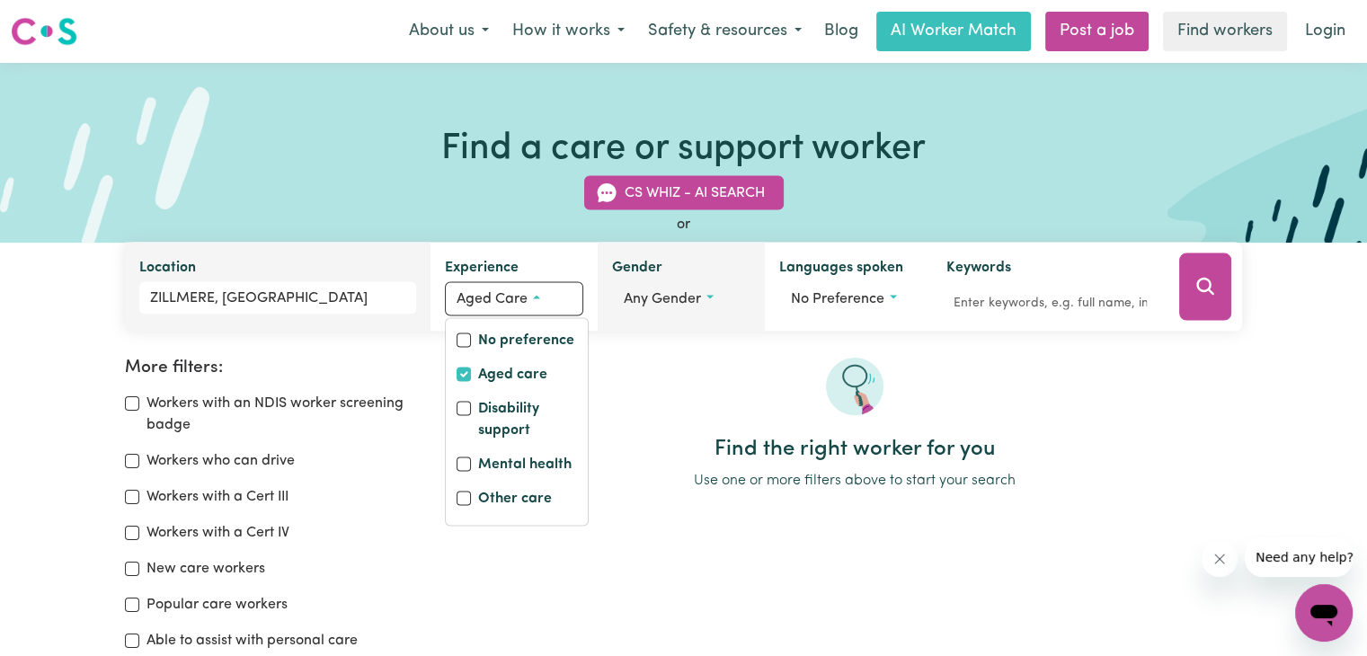
click at [672, 285] on button "Any gender" at bounding box center [681, 299] width 138 height 34
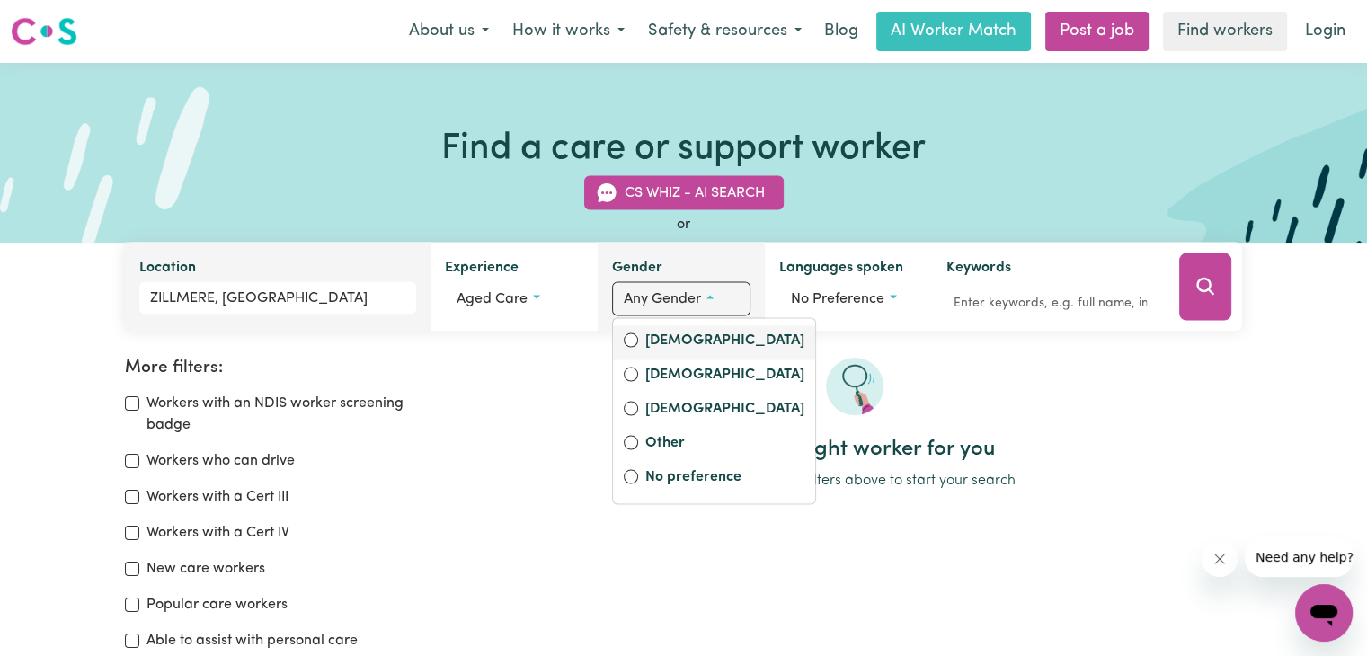
click at [665, 342] on label "[DEMOGRAPHIC_DATA]" at bounding box center [724, 342] width 159 height 25
click at [638, 342] on input "[DEMOGRAPHIC_DATA]" at bounding box center [631, 340] width 14 height 14
radio input "true"
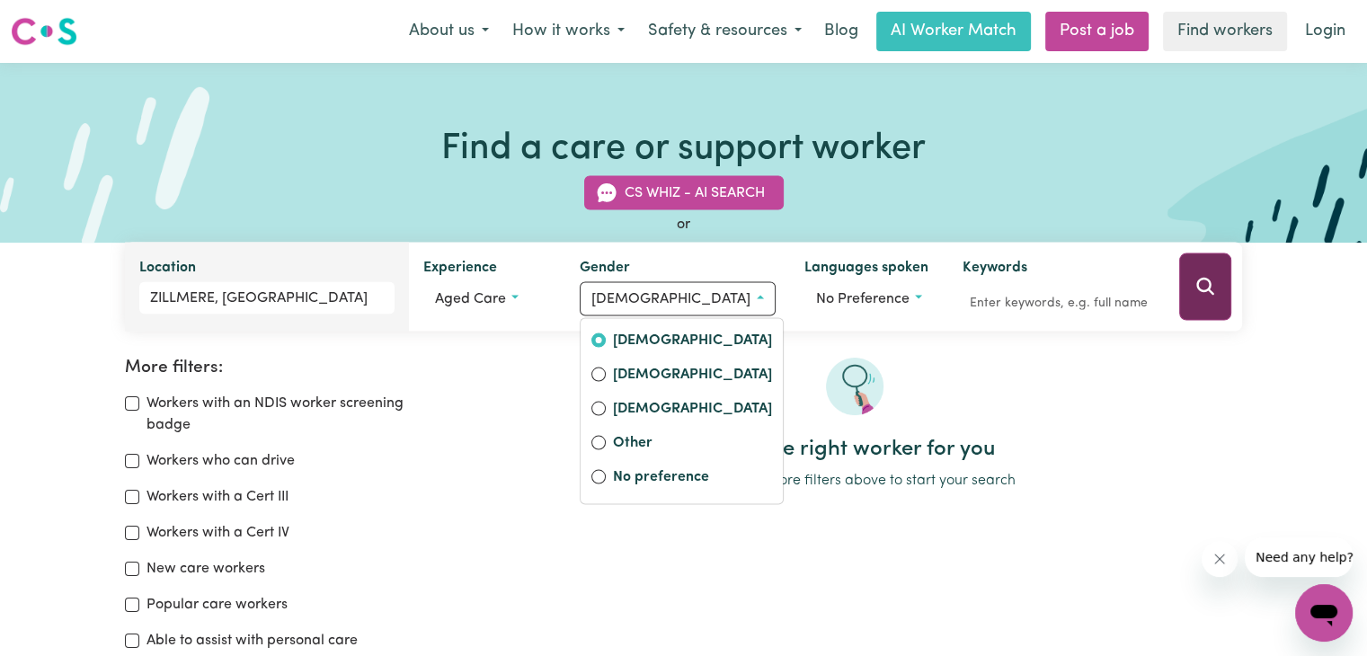
click at [1206, 293] on icon "Search" at bounding box center [1205, 287] width 22 height 22
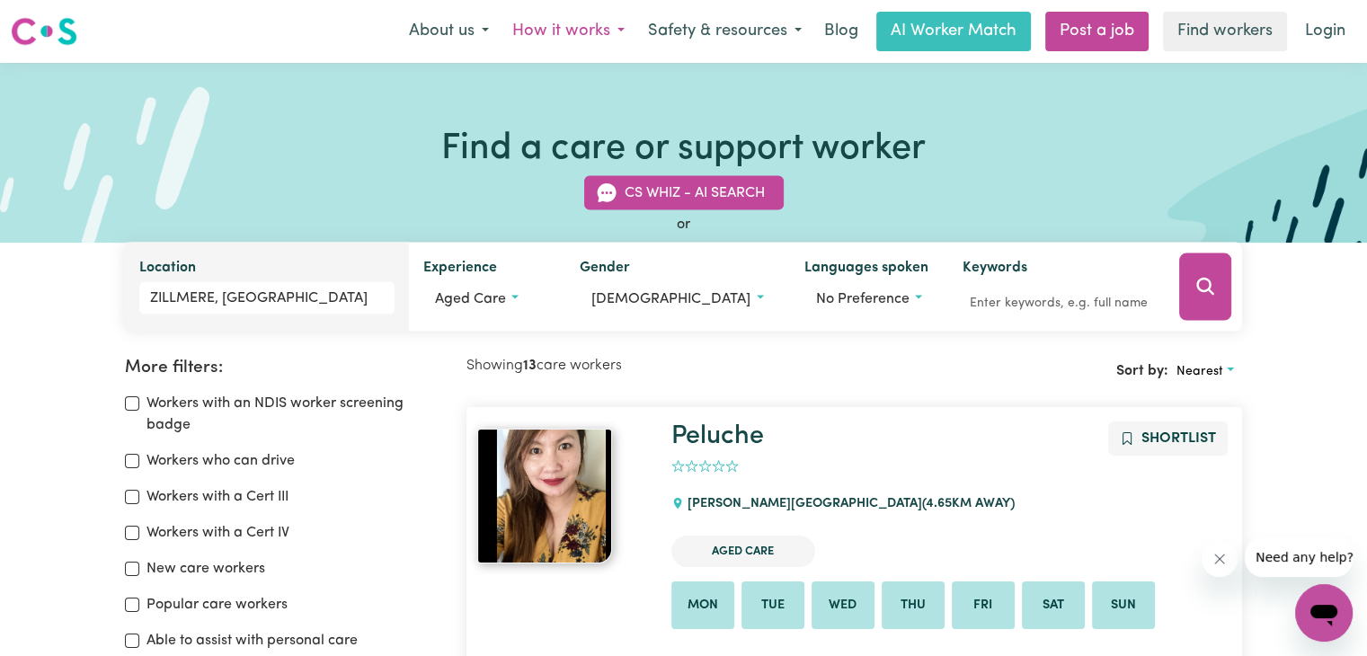
click at [586, 24] on button "How it works" at bounding box center [569, 32] width 136 height 38
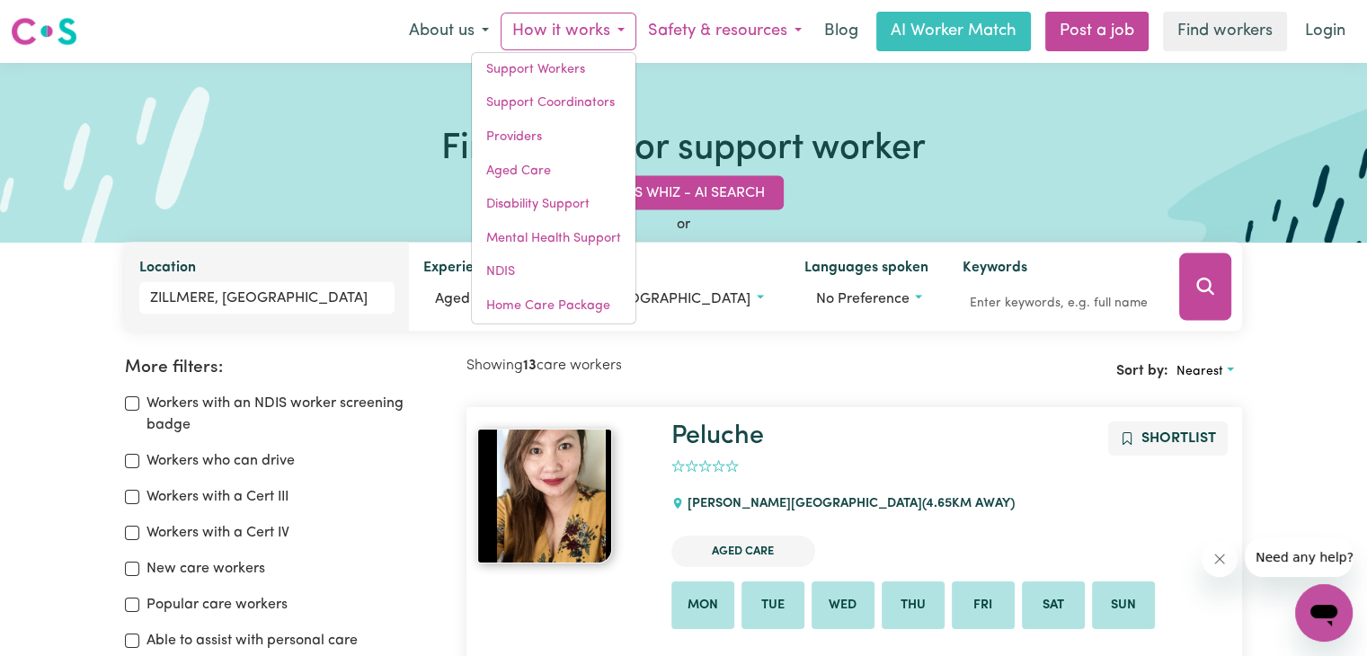
click at [744, 23] on button "Safety & resources" at bounding box center [724, 32] width 177 height 38
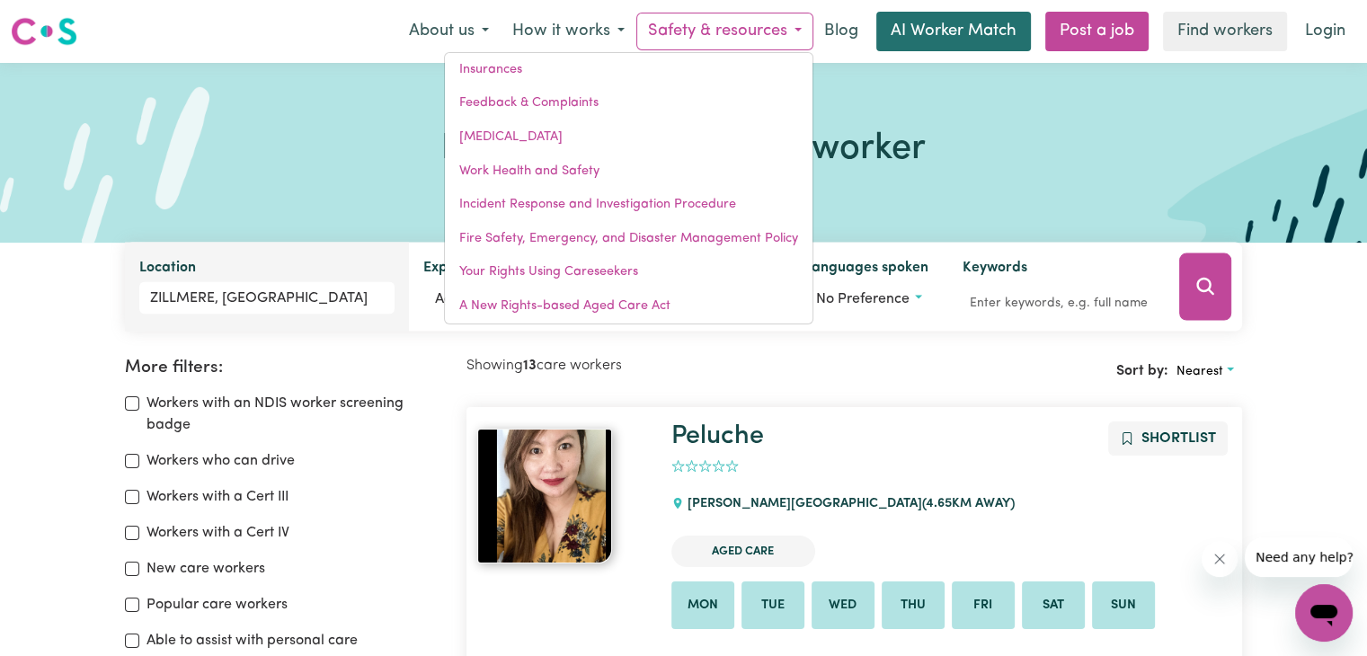
click at [976, 39] on link "AI Worker Match" at bounding box center [953, 32] width 155 height 40
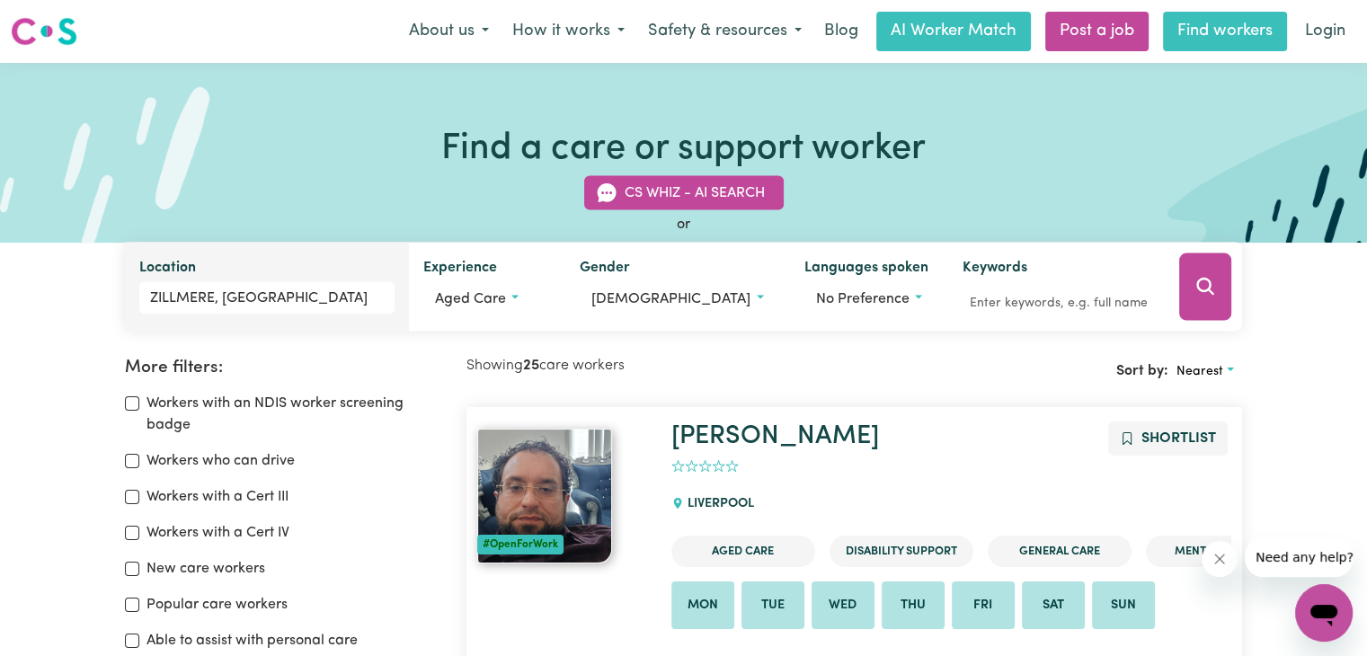
click at [1220, 31] on link "Find workers" at bounding box center [1225, 32] width 124 height 40
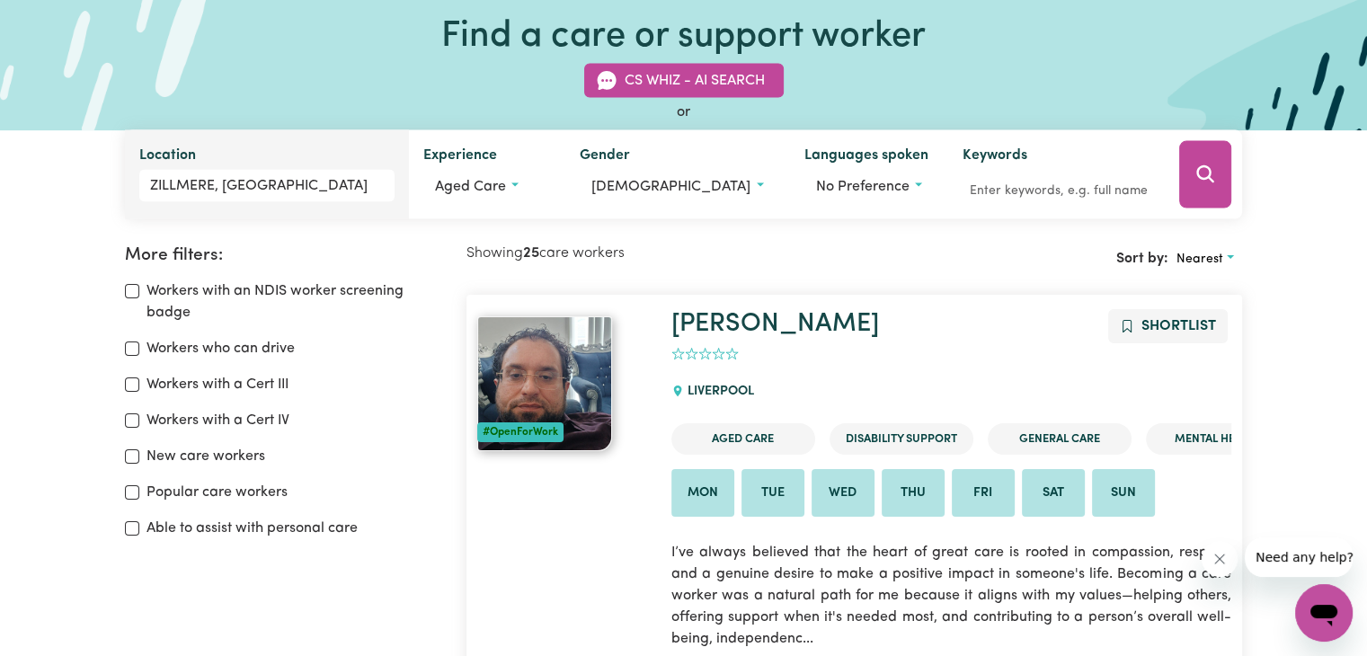
scroll to position [180, 0]
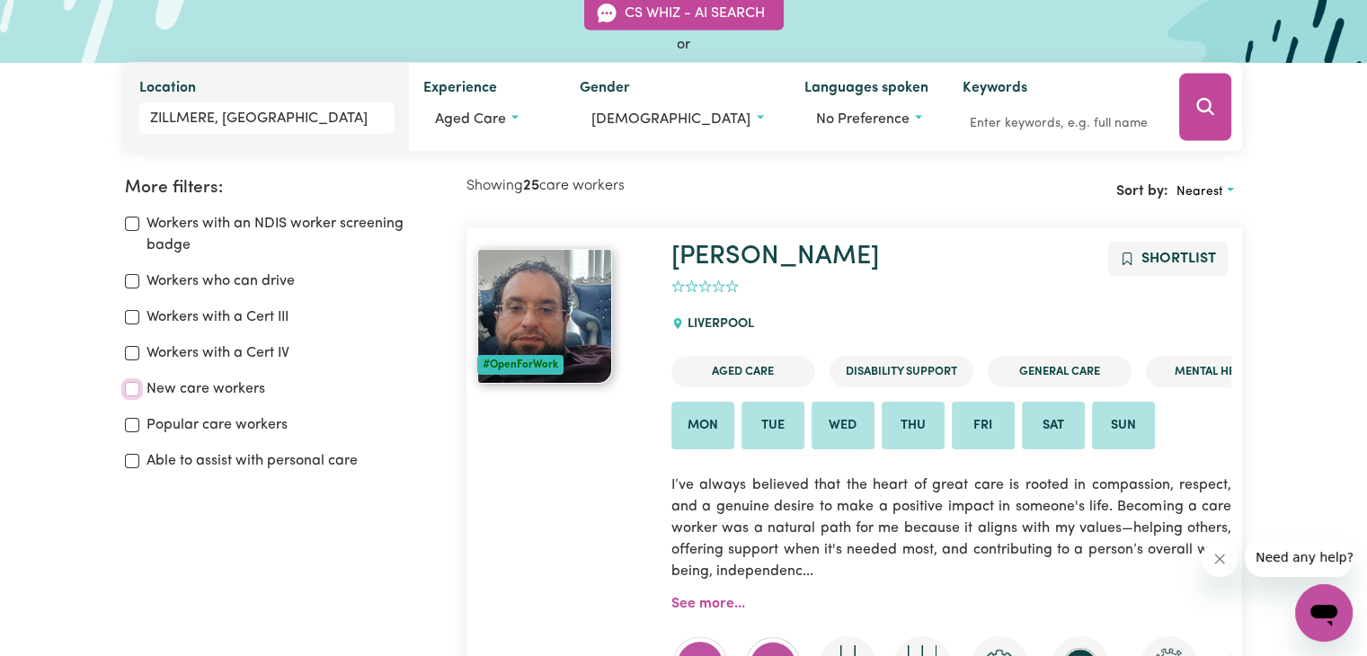
click at [132, 386] on input "New care workers" at bounding box center [132, 389] width 14 height 14
checkbox input "true"
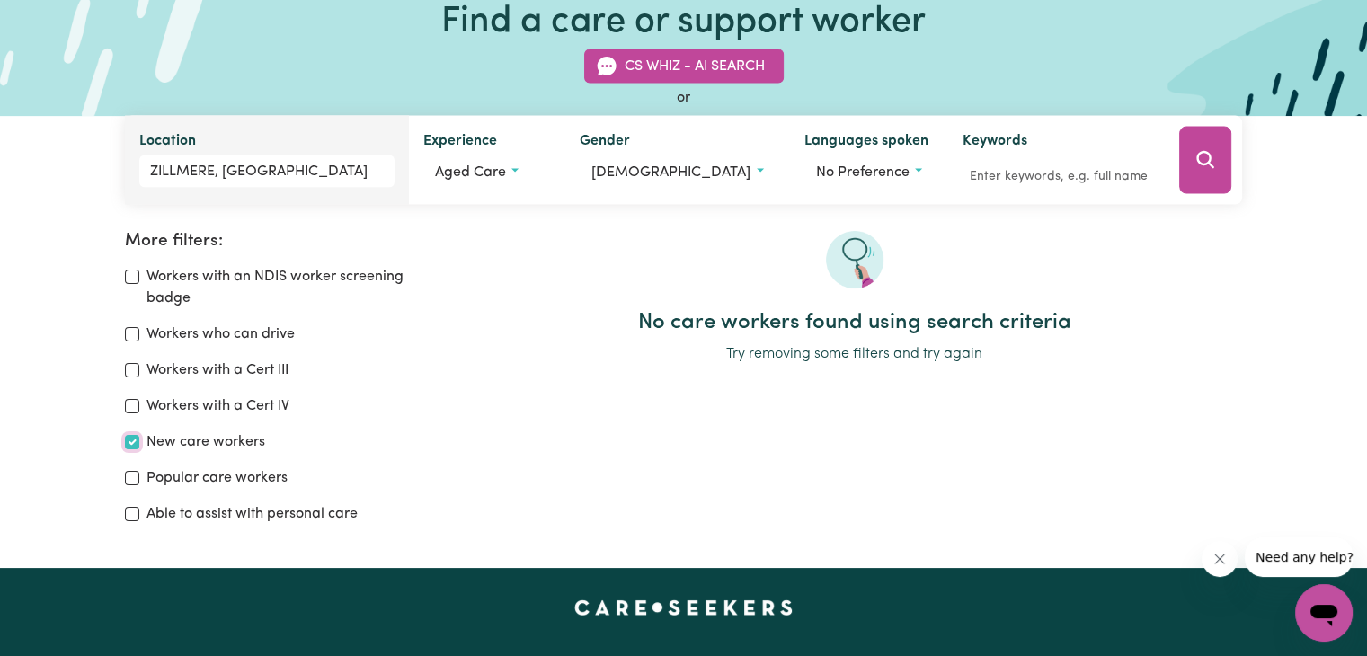
scroll to position [120, 0]
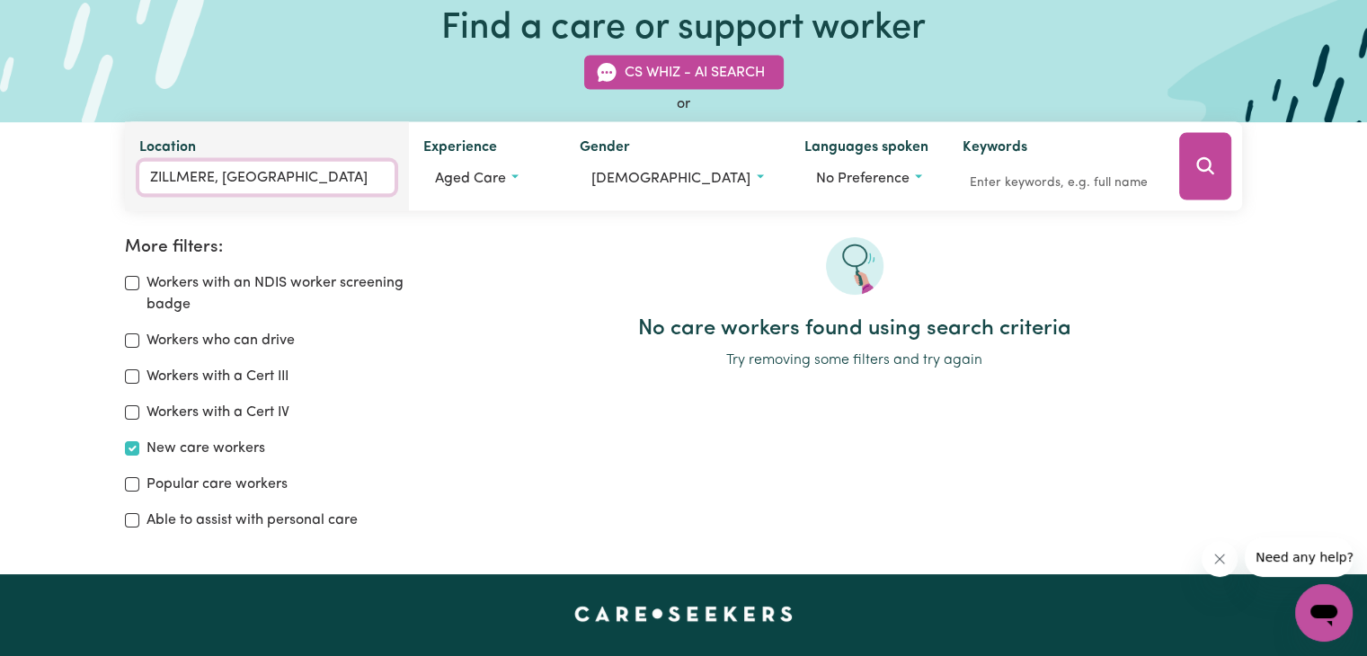
type input "ZILLMERE, Queensland, 4034"
click at [212, 176] on input "ZILLMERE, Queensland" at bounding box center [266, 178] width 255 height 32
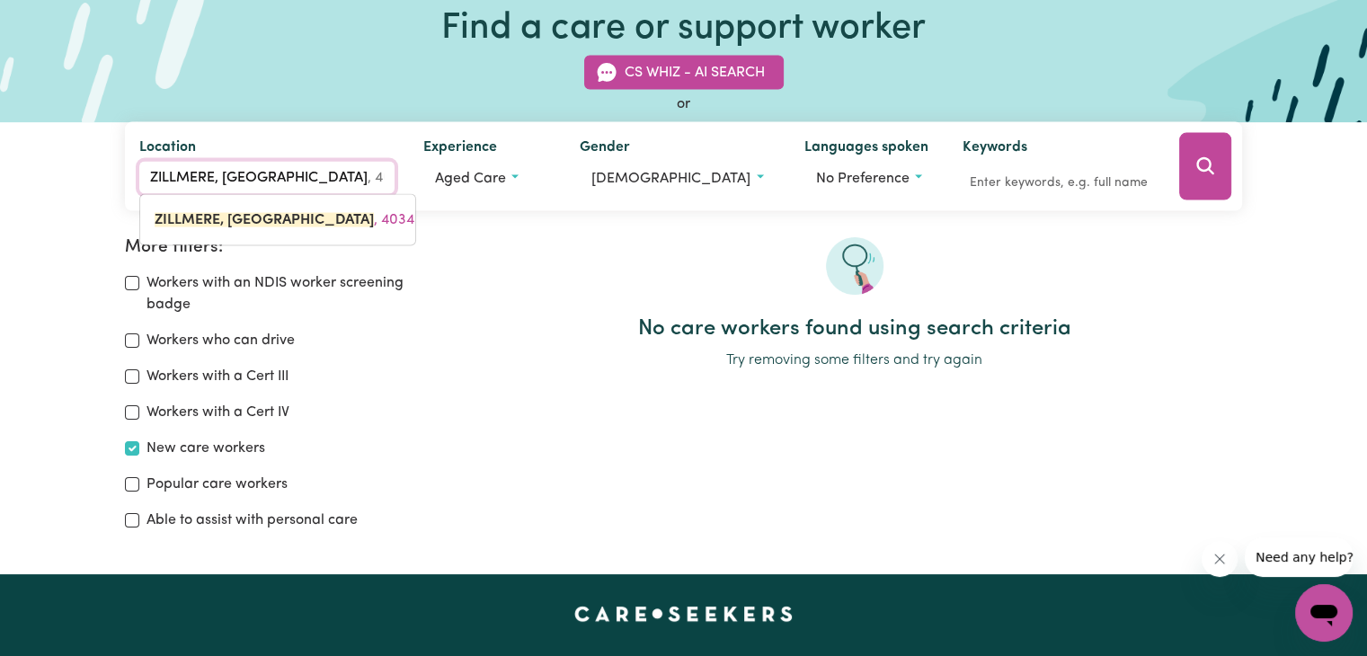
drag, startPoint x: 306, startPoint y: 173, endPoint x: 113, endPoint y: 170, distance: 192.4
click at [114, 170] on div "CS Whiz - AI Search or Location ZILLMERE, Queensland ZILLMERE, Queensland, 4034…" at bounding box center [684, 122] width 1140 height 177
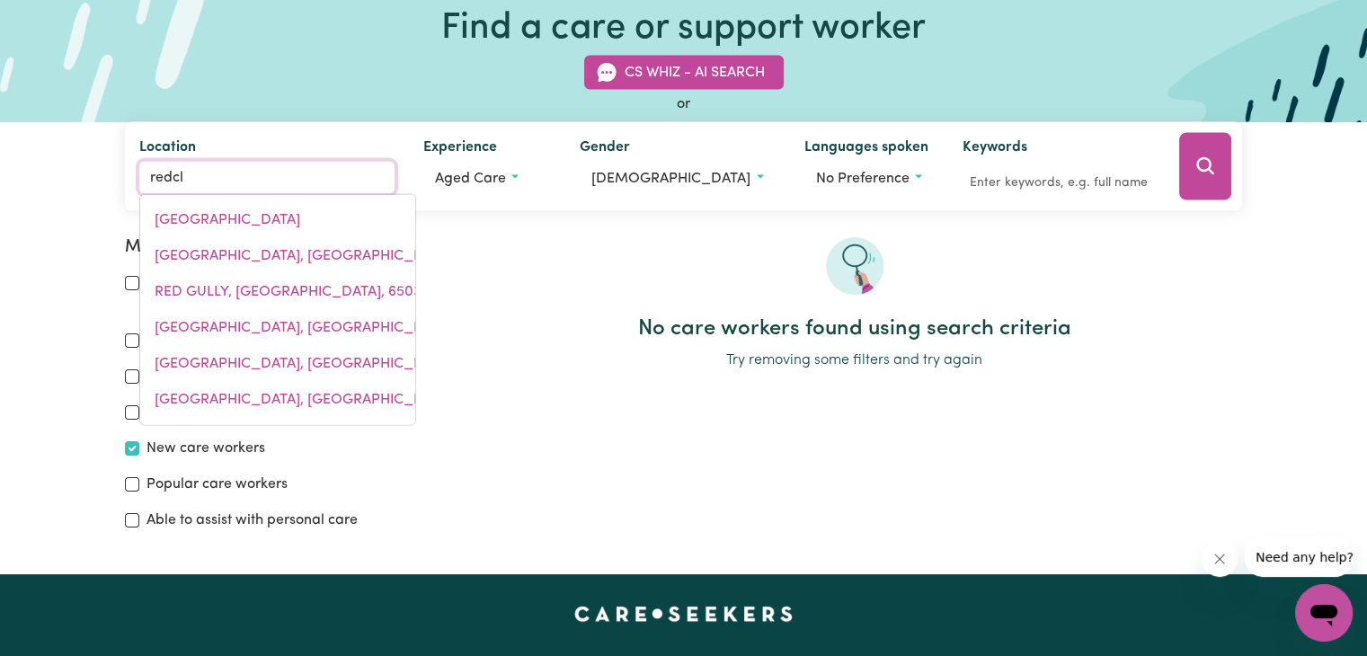
type input "redcli"
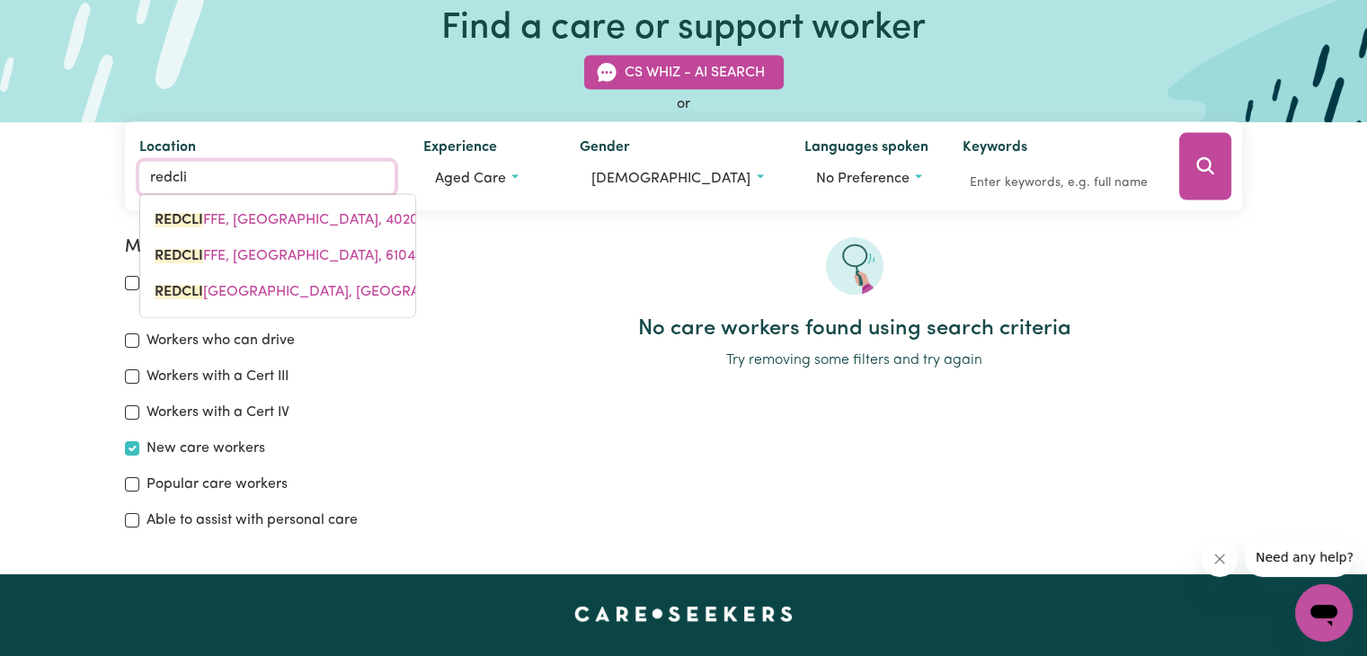
type input "redcliFFE, Queensland, 4020"
type input "redclif"
type input "redclifFE, Queensland, 4020"
type input "redcliff"
type input "redcliffE, Queensland, 4020"
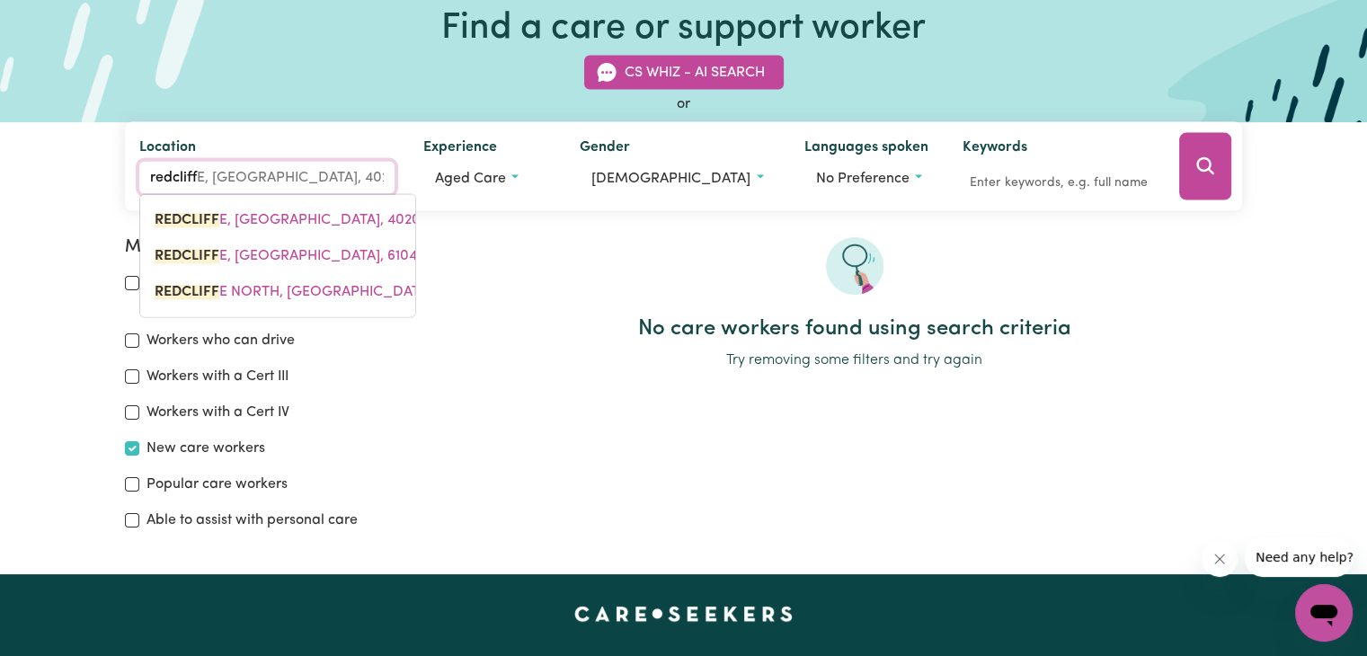
type input "redcliffe"
type input "redcliffe, Queensland, 4020"
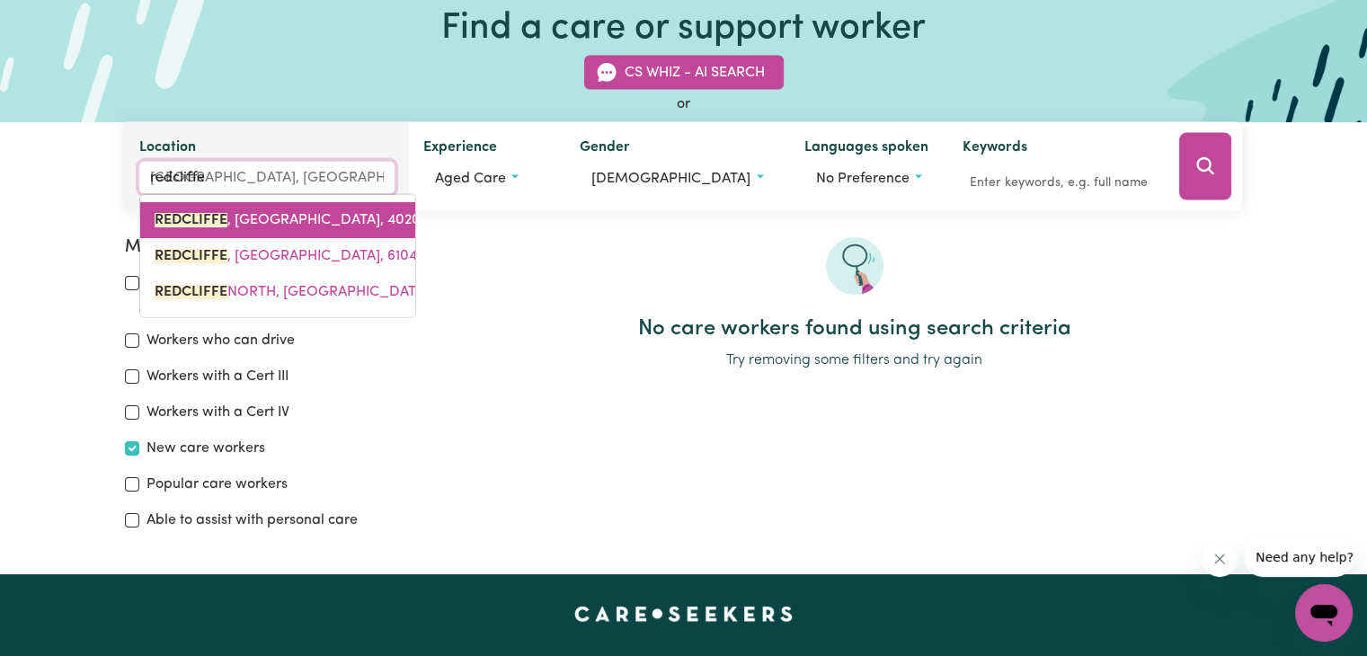
click at [300, 217] on span "REDCLIFFE , Queensland, 4020" at bounding box center [288, 220] width 266 height 14
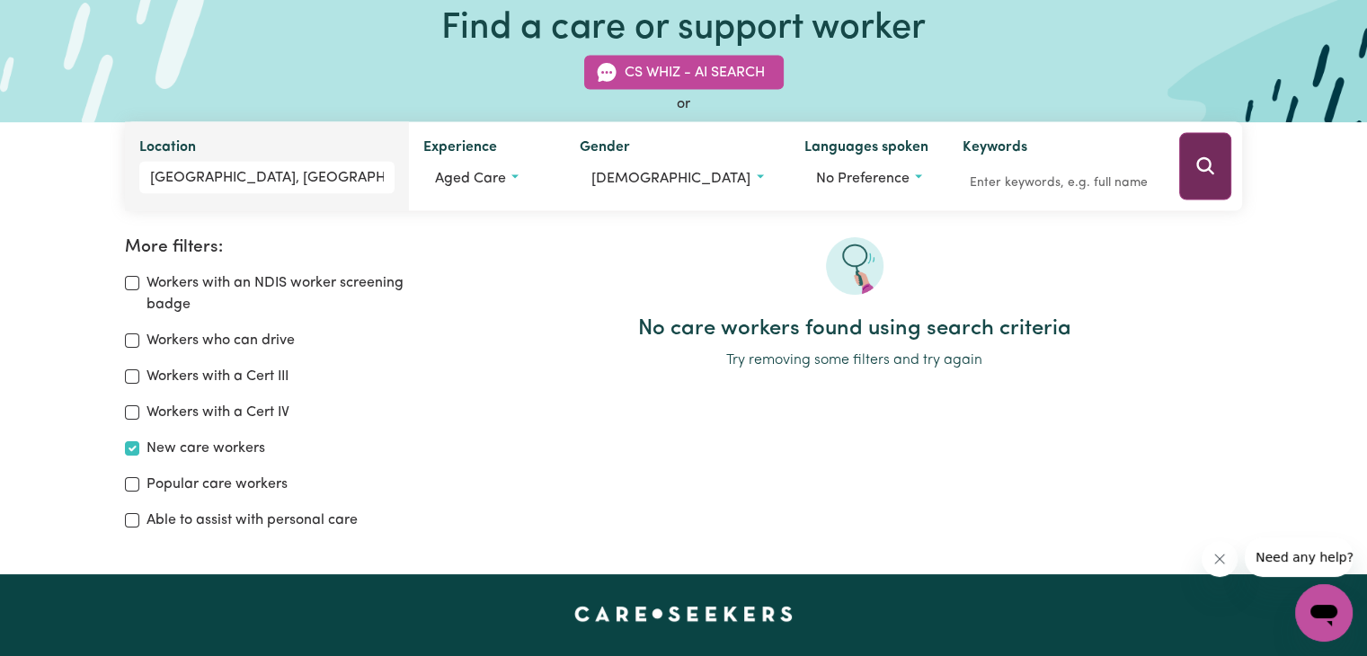
click at [1194, 173] on button "Search" at bounding box center [1205, 166] width 52 height 67
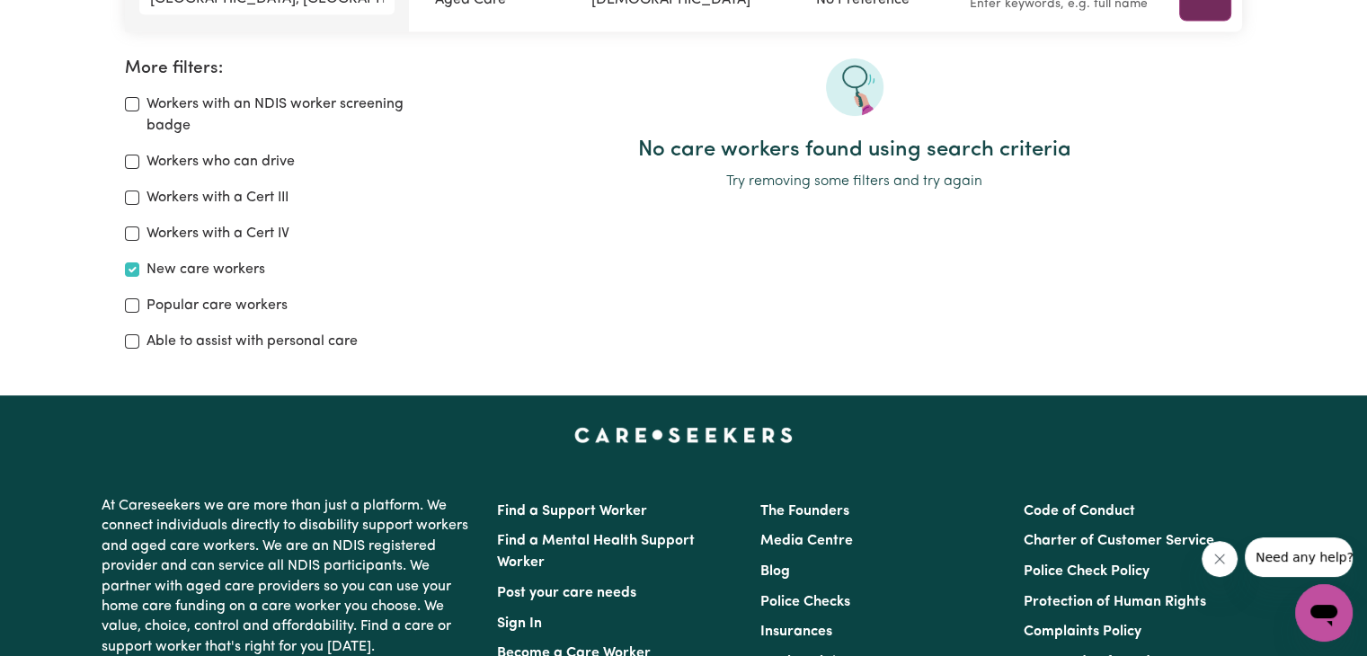
scroll to position [300, 0]
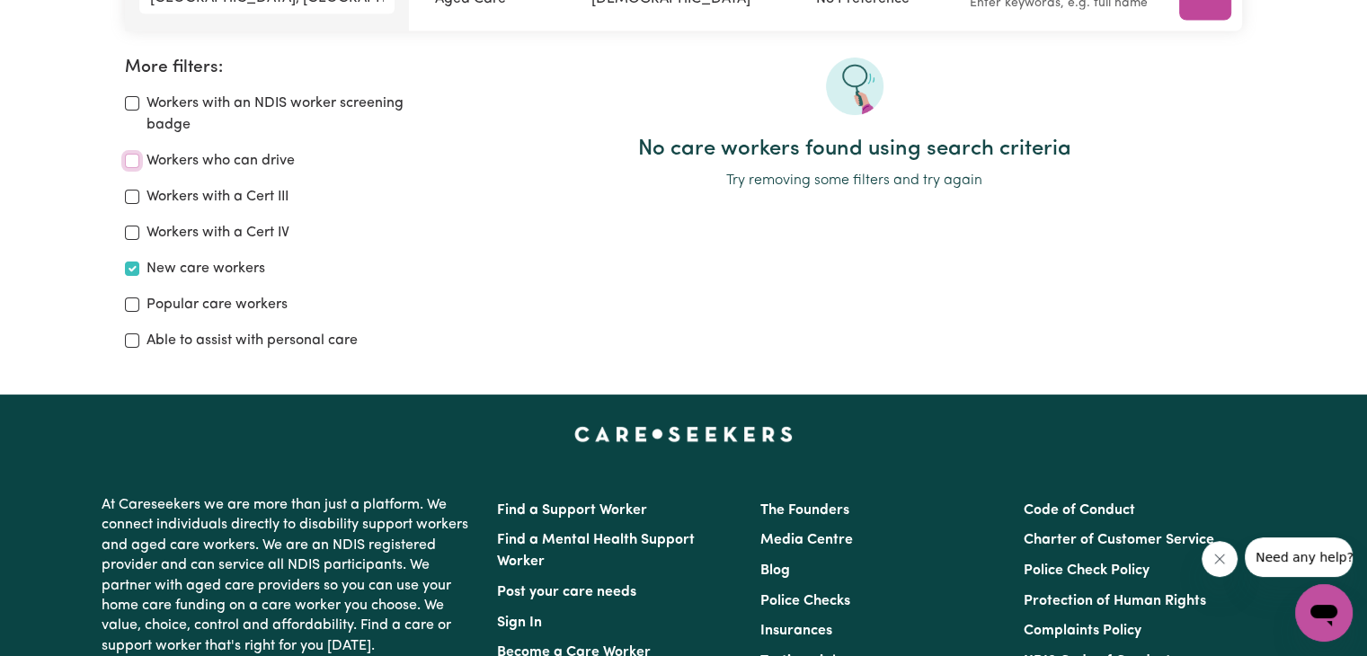
click at [129, 159] on input "Workers who can drive" at bounding box center [132, 161] width 14 height 14
checkbox input "true"
click at [133, 304] on input "Popular care workers" at bounding box center [132, 304] width 14 height 14
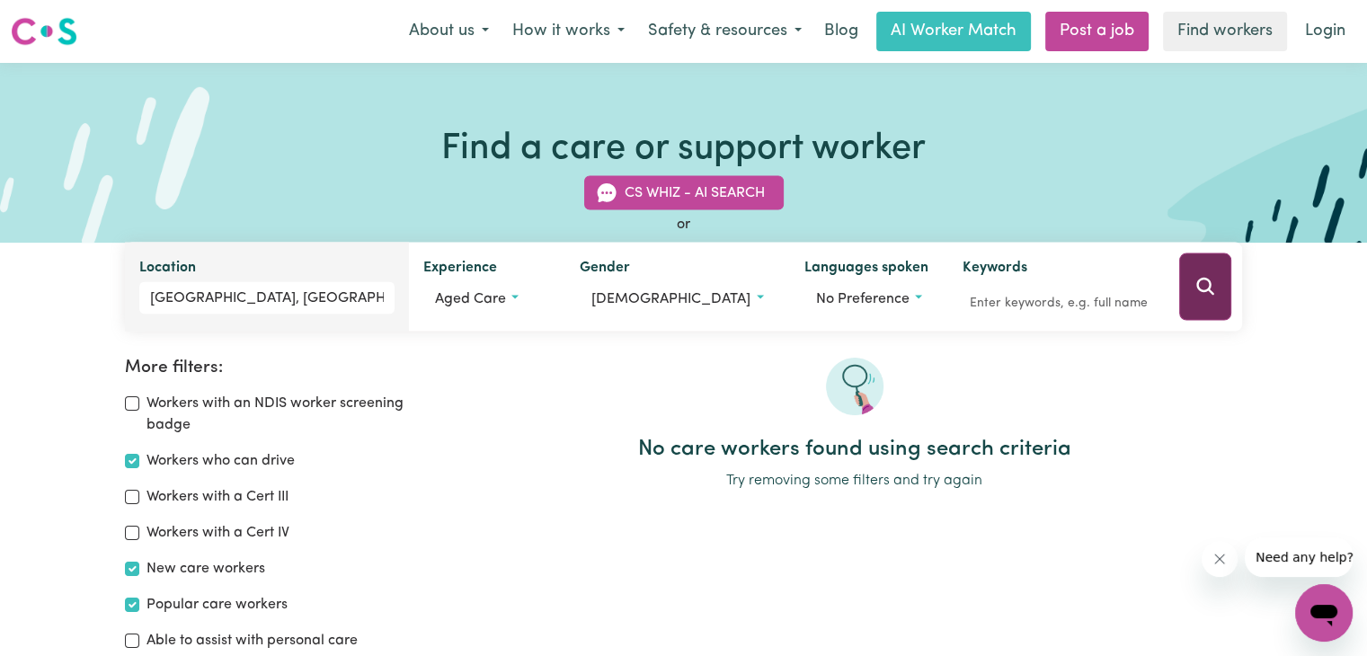
click at [1212, 289] on icon "Search" at bounding box center [1205, 287] width 22 height 22
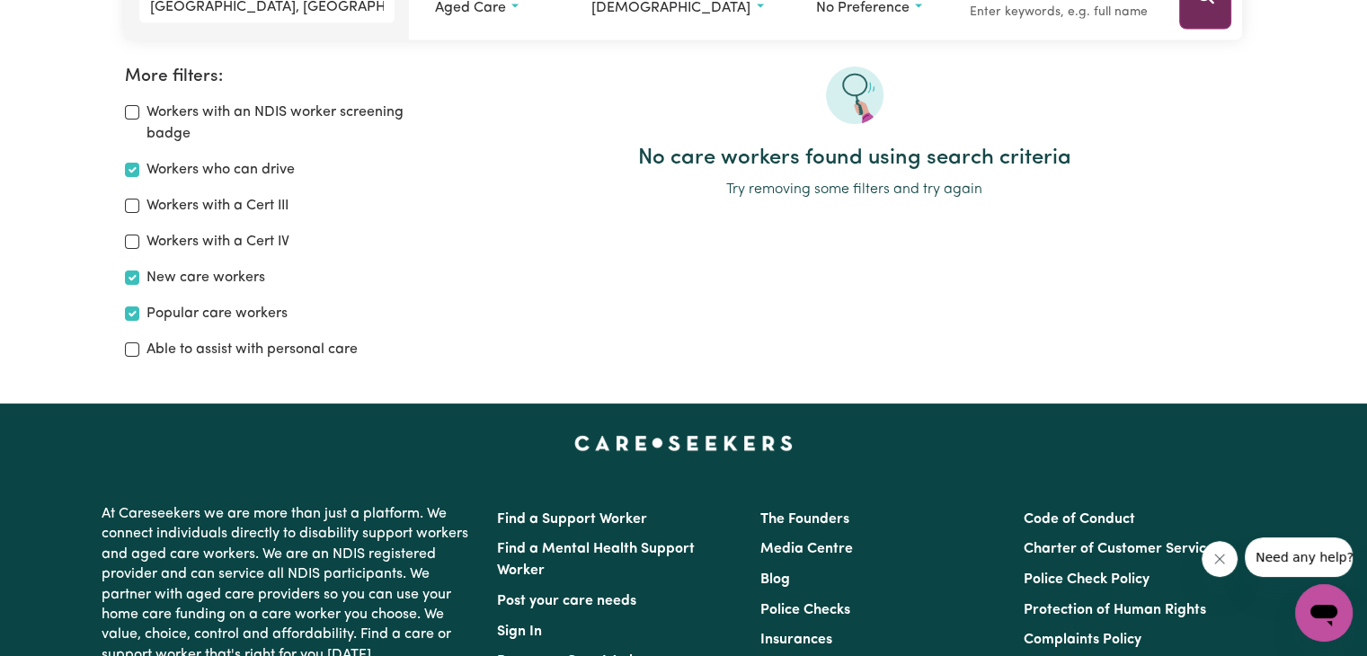
scroll to position [300, 0]
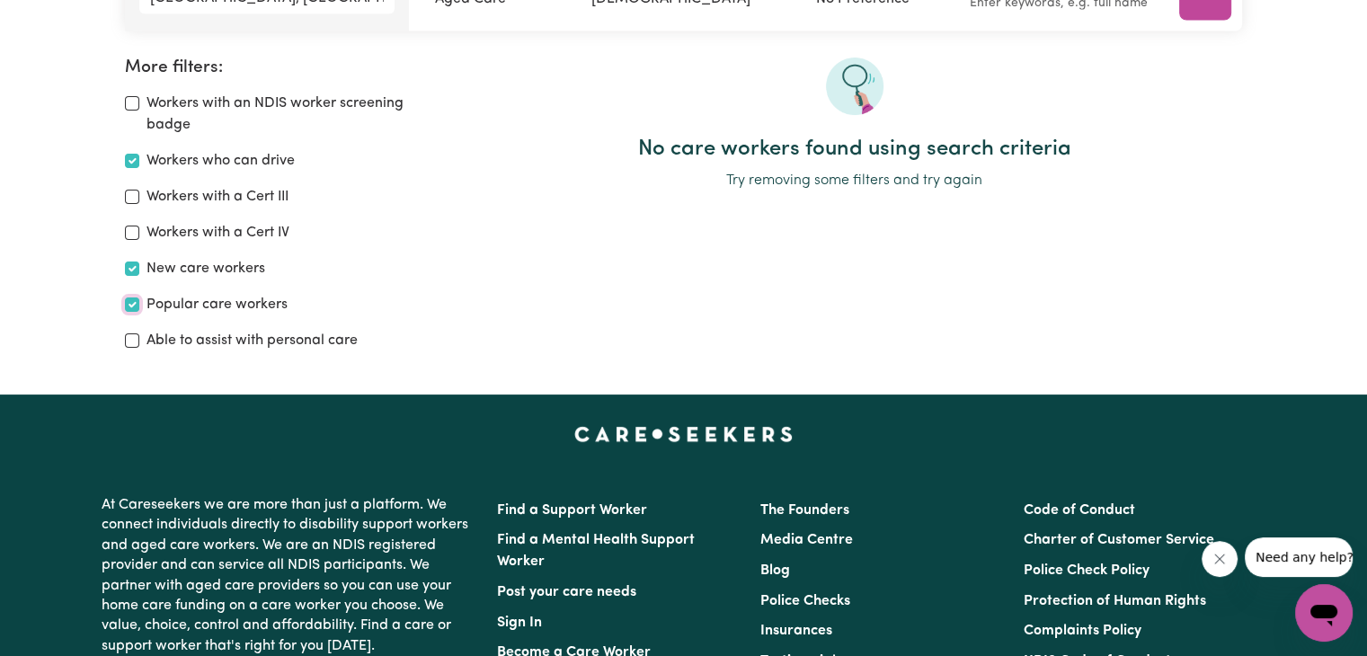
click at [133, 305] on input "Popular care workers" at bounding box center [132, 304] width 14 height 14
checkbox input "false"
click at [137, 270] on input "New care workers" at bounding box center [132, 269] width 14 height 14
checkbox input "false"
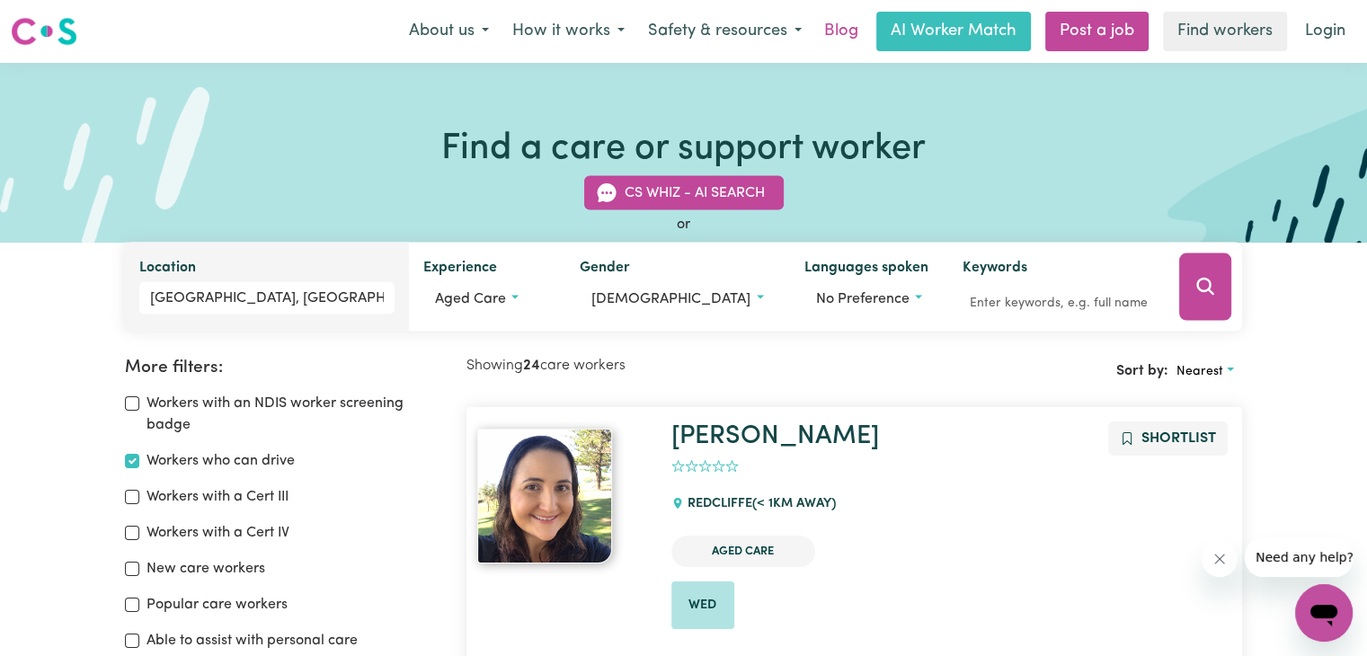
click at [835, 28] on link "Blog" at bounding box center [841, 32] width 56 height 40
click at [554, 26] on button "How it works" at bounding box center [569, 32] width 136 height 38
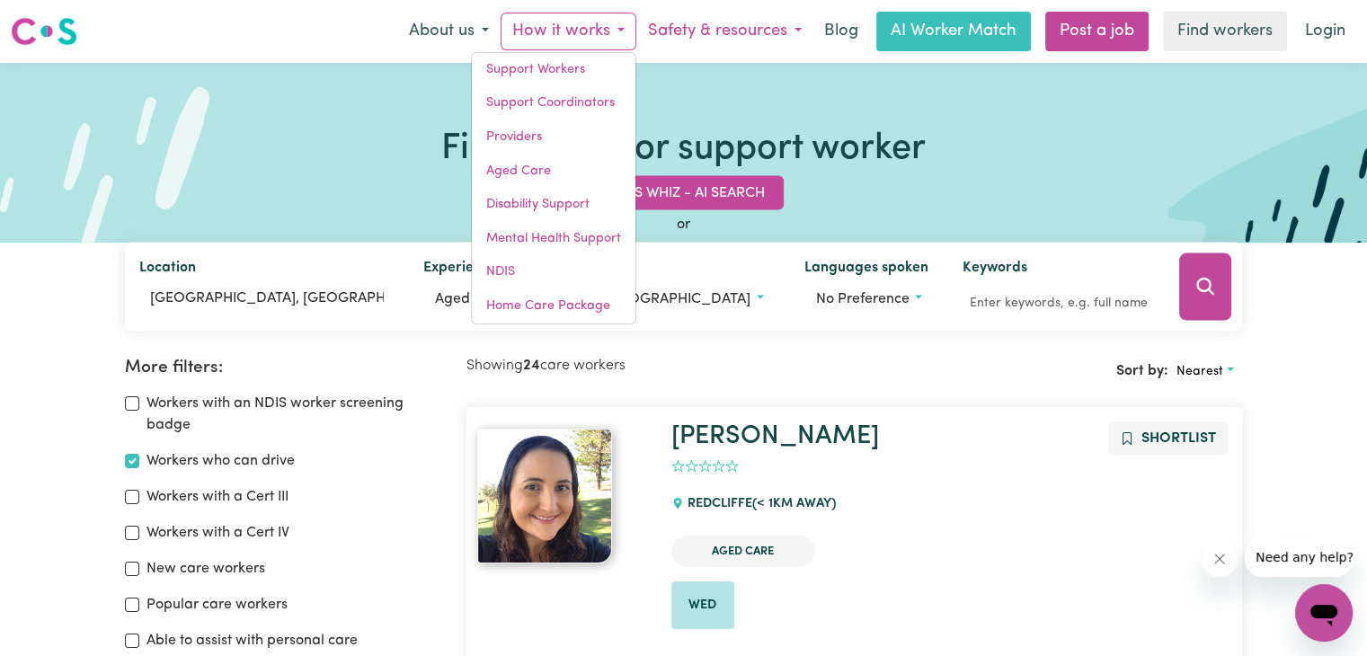
click at [711, 28] on button "Safety & resources" at bounding box center [724, 32] width 177 height 38
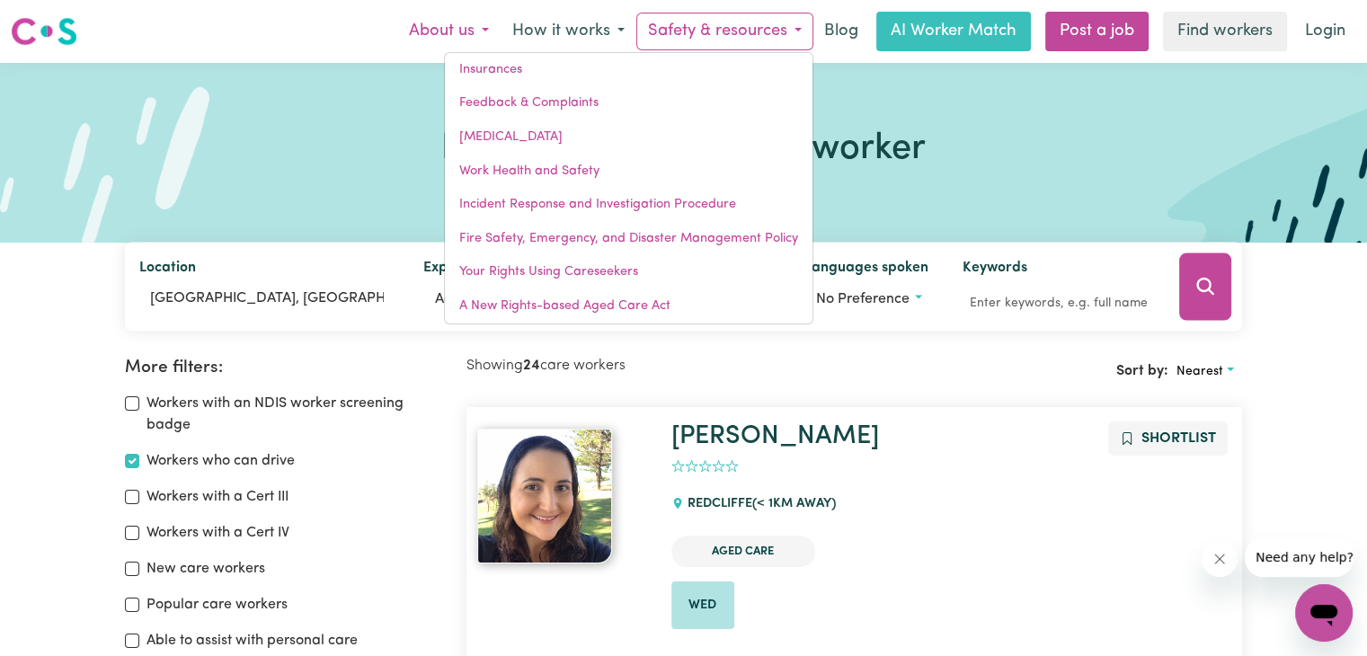
click at [484, 26] on button "About us" at bounding box center [448, 32] width 103 height 38
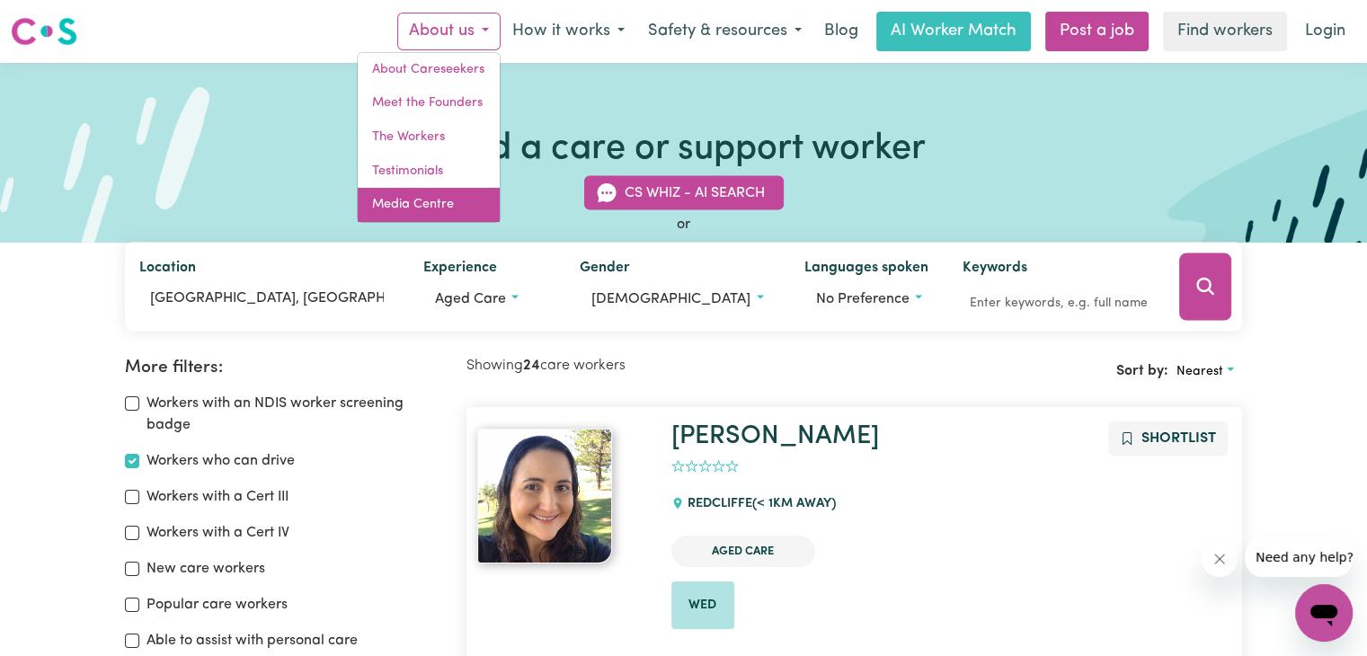
click at [429, 199] on link "Media Centre" at bounding box center [429, 205] width 142 height 34
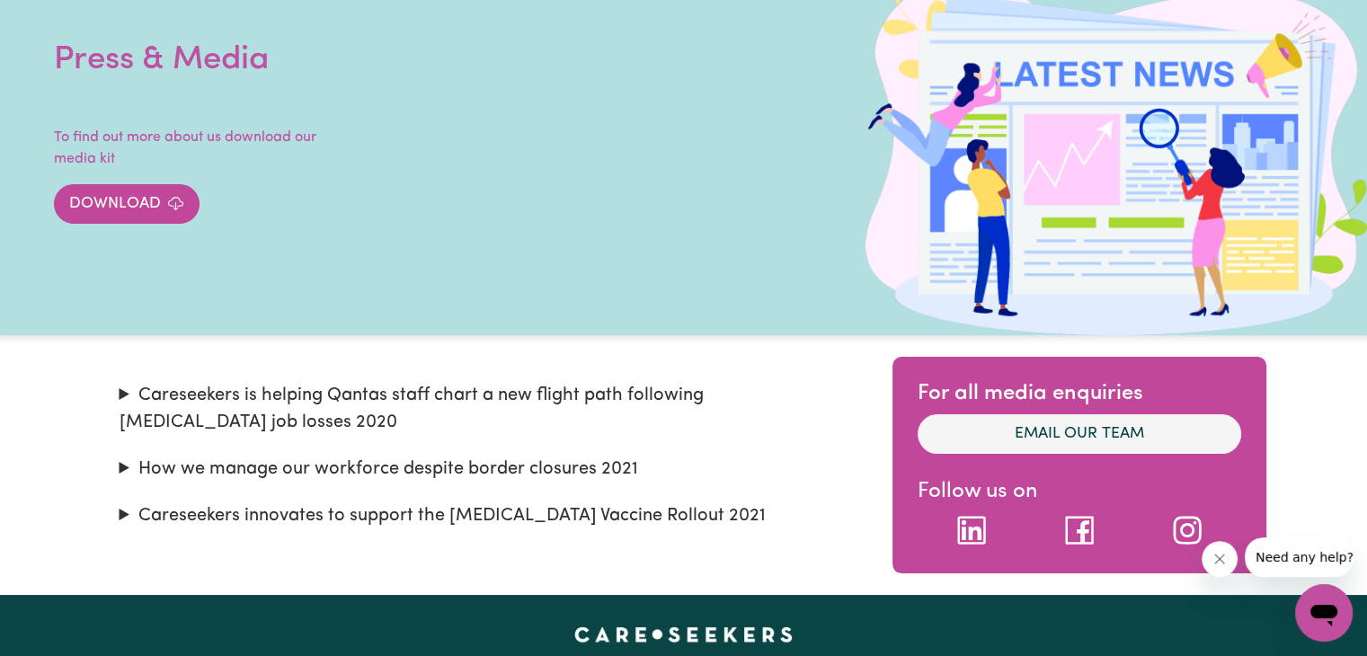
scroll to position [90, 0]
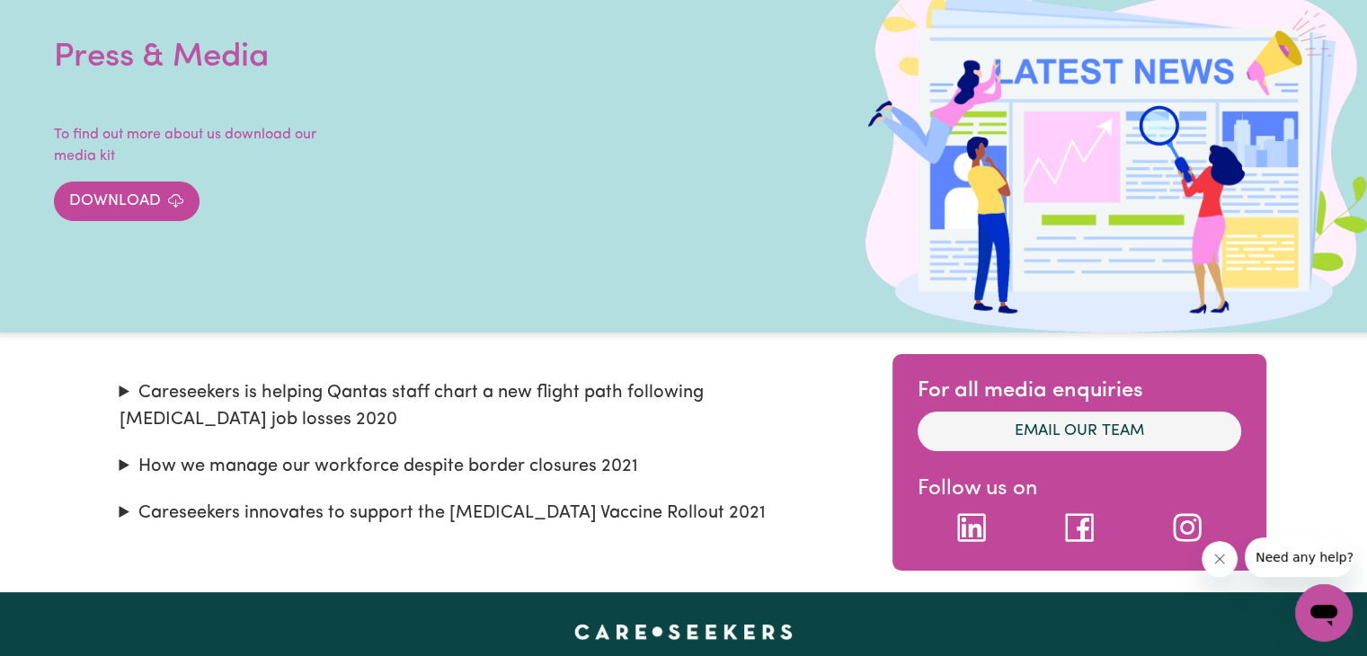
click at [1007, 548] on article "For all media enquiries Email our team Follow us on" at bounding box center [1079, 462] width 374 height 217
